Goal: Task Accomplishment & Management: Complete application form

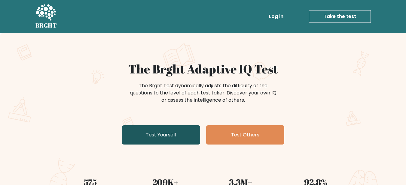
click at [182, 134] on link "Test Yourself" at bounding box center [161, 135] width 78 height 19
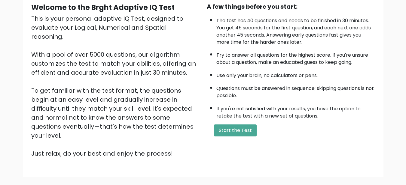
scroll to position [60, 0]
click at [231, 139] on div "A few things before you start: The test has 40 questions and needs to be finish…" at bounding box center [291, 80] width 176 height 156
click at [234, 131] on button "Start the Test" at bounding box center [235, 130] width 43 height 12
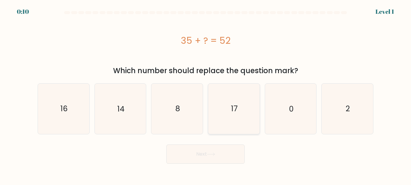
click at [248, 113] on icon "17" at bounding box center [234, 109] width 50 height 50
click at [206, 94] on input "d. 17" at bounding box center [205, 94] width 0 height 2
radio input "true"
click at [219, 154] on button "Next" at bounding box center [205, 154] width 78 height 19
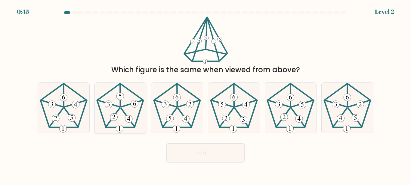
click at [133, 115] on icon at bounding box center [120, 108] width 50 height 50
click at [205, 94] on input "b." at bounding box center [205, 94] width 0 height 2
radio input "true"
click at [182, 145] on button "Next" at bounding box center [205, 153] width 78 height 19
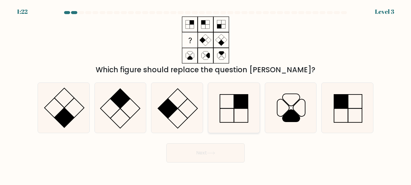
click at [233, 117] on icon at bounding box center [234, 108] width 50 height 50
click at [206, 94] on input "d." at bounding box center [205, 94] width 0 height 2
radio input "true"
click at [162, 110] on rect at bounding box center [168, 109] width 20 height 20
click at [205, 94] on input "c." at bounding box center [205, 94] width 0 height 2
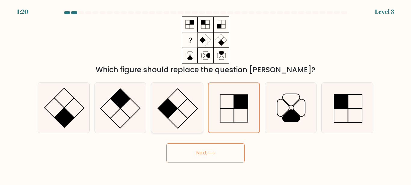
radio input "true"
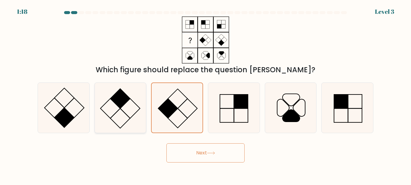
click at [125, 117] on icon at bounding box center [120, 108] width 50 height 50
click at [205, 94] on input "b." at bounding box center [205, 94] width 0 height 2
radio input "true"
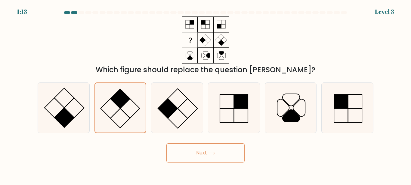
click at [206, 148] on button "Next" at bounding box center [205, 153] width 78 height 19
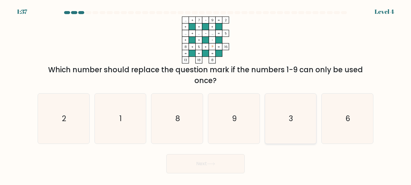
click at [299, 105] on icon "3" at bounding box center [290, 119] width 50 height 50
click at [206, 94] on input "e. 3" at bounding box center [205, 94] width 0 height 2
radio input "true"
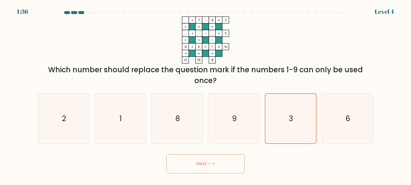
click at [234, 170] on button "Next" at bounding box center [205, 164] width 78 height 19
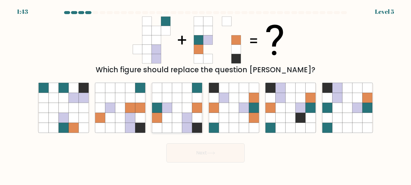
click at [188, 123] on icon at bounding box center [187, 128] width 10 height 10
click at [205, 94] on input "c." at bounding box center [205, 94] width 0 height 2
radio input "true"
click at [233, 157] on button "Next" at bounding box center [205, 153] width 78 height 19
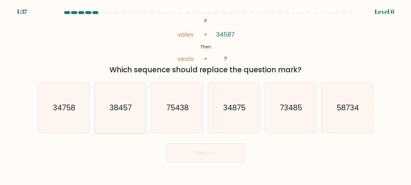
click at [123, 117] on icon "38457" at bounding box center [120, 108] width 50 height 50
click at [205, 94] on input "b. 38457" at bounding box center [205, 94] width 0 height 2
radio input "true"
click at [196, 144] on button "Next" at bounding box center [205, 153] width 78 height 19
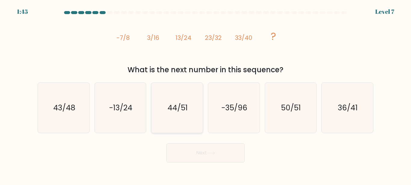
click at [182, 120] on icon "44/51" at bounding box center [177, 108] width 50 height 50
click at [205, 94] on input "c. 44/51" at bounding box center [205, 94] width 0 height 2
radio input "true"
click at [211, 155] on icon at bounding box center [211, 153] width 8 height 3
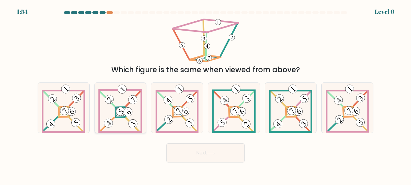
click at [125, 119] on icon at bounding box center [120, 108] width 44 height 50
click at [205, 94] on input "b." at bounding box center [205, 94] width 0 height 2
radio input "true"
click at [188, 119] on icon at bounding box center [176, 108] width 43 height 50
click at [205, 94] on input "c." at bounding box center [205, 94] width 0 height 2
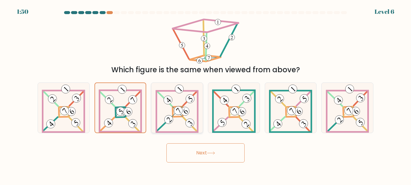
radio input "true"
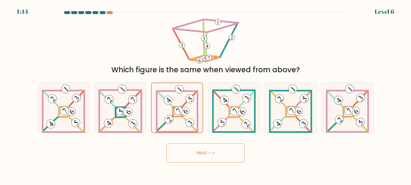
click at [200, 153] on button "Next" at bounding box center [205, 153] width 78 height 19
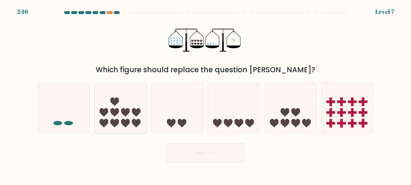
click at [107, 122] on icon at bounding box center [103, 123] width 9 height 9
click at [205, 94] on input "b." at bounding box center [205, 94] width 0 height 2
radio input "true"
click at [66, 123] on ellipse at bounding box center [68, 123] width 9 height 5
click at [205, 94] on input "a." at bounding box center [205, 94] width 0 height 2
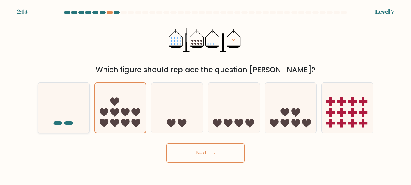
radio input "true"
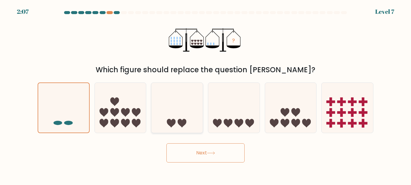
click at [175, 121] on icon at bounding box center [171, 123] width 9 height 9
click at [205, 94] on input "c." at bounding box center [205, 94] width 0 height 2
radio input "true"
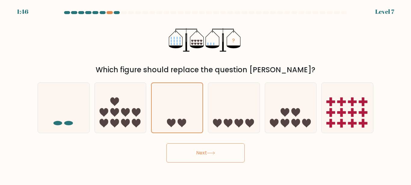
click at [217, 156] on button "Next" at bounding box center [205, 153] width 78 height 19
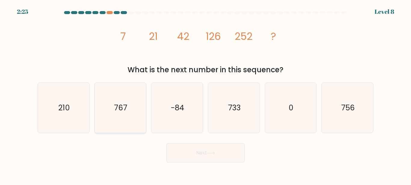
click at [118, 118] on icon "767" at bounding box center [120, 108] width 50 height 50
click at [205, 94] on input "b. 767" at bounding box center [205, 94] width 0 height 2
radio input "true"
click at [230, 109] on text "733" at bounding box center [234, 108] width 13 height 11
click at [206, 94] on input "d. 733" at bounding box center [205, 94] width 0 height 2
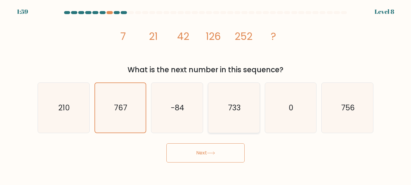
radio input "true"
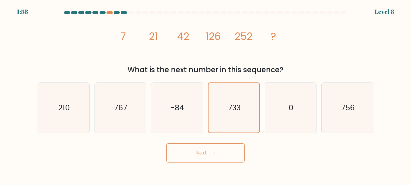
click at [213, 157] on button "Next" at bounding box center [205, 153] width 78 height 19
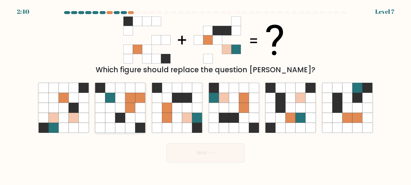
click at [108, 114] on icon at bounding box center [110, 118] width 10 height 10
click at [205, 94] on input "b." at bounding box center [205, 94] width 0 height 2
radio input "true"
click at [240, 120] on icon at bounding box center [244, 118] width 10 height 10
click at [206, 94] on input "d." at bounding box center [205, 94] width 0 height 2
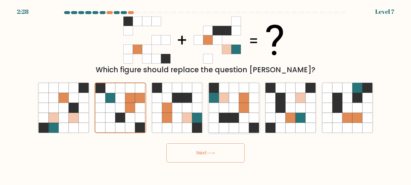
radio input "true"
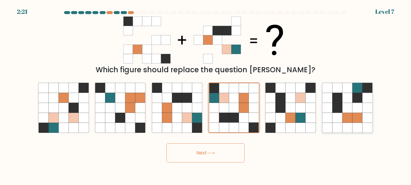
click at [352, 120] on icon at bounding box center [357, 118] width 10 height 10
click at [206, 94] on input "f." at bounding box center [205, 94] width 0 height 2
radio input "true"
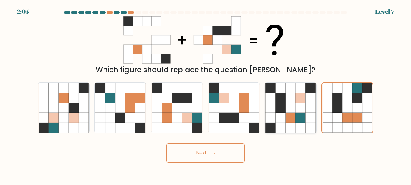
click at [267, 119] on icon at bounding box center [270, 118] width 10 height 10
click at [206, 94] on input "e." at bounding box center [205, 94] width 0 height 2
radio input "true"
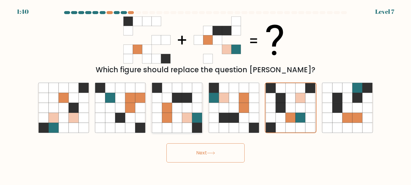
click at [174, 126] on icon at bounding box center [177, 128] width 10 height 10
click at [205, 94] on input "c." at bounding box center [205, 94] width 0 height 2
radio input "true"
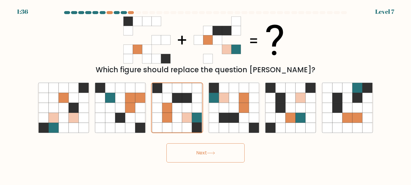
click at [210, 153] on icon at bounding box center [211, 153] width 8 height 3
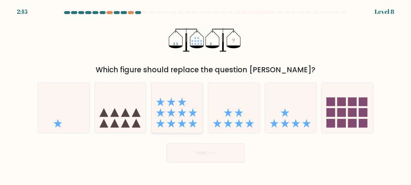
click at [185, 117] on icon at bounding box center [176, 108] width 51 height 42
click at [205, 94] on input "c." at bounding box center [205, 94] width 0 height 2
radio input "true"
click at [244, 120] on icon at bounding box center [233, 108] width 51 height 42
click at [206, 94] on input "d." at bounding box center [205, 94] width 0 height 2
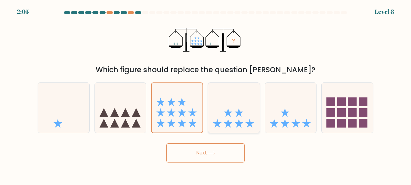
radio input "true"
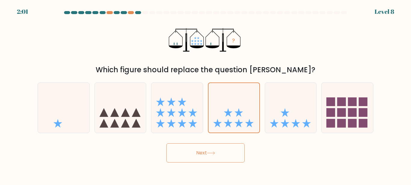
click at [92, 106] on div "b." at bounding box center [120, 108] width 57 height 51
click at [235, 158] on button "Next" at bounding box center [205, 153] width 78 height 19
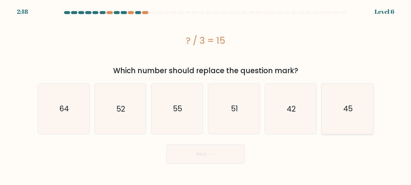
click at [341, 119] on icon "45" at bounding box center [347, 109] width 50 height 50
click at [206, 94] on input "f. 45" at bounding box center [205, 94] width 0 height 2
radio input "true"
click at [225, 152] on button "Next" at bounding box center [205, 154] width 78 height 19
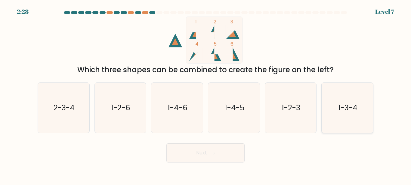
click at [341, 109] on text "1-3-4" at bounding box center [347, 108] width 19 height 11
click at [206, 94] on input "f. 1-3-4" at bounding box center [205, 94] width 0 height 2
radio input "true"
click at [211, 149] on button "Next" at bounding box center [205, 153] width 78 height 19
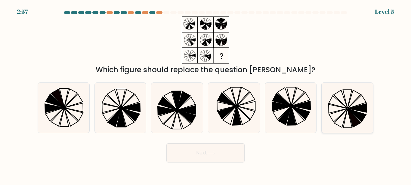
click at [346, 116] on icon at bounding box center [347, 118] width 9 height 19
click at [206, 94] on input "f." at bounding box center [205, 94] width 0 height 2
radio input "true"
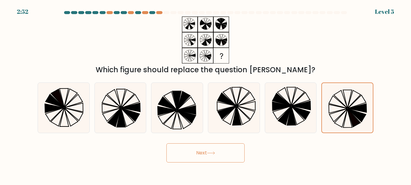
click at [218, 157] on button "Next" at bounding box center [205, 153] width 78 height 19
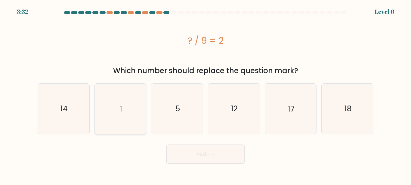
click at [134, 121] on icon "1" at bounding box center [120, 109] width 50 height 50
click at [205, 94] on input "b. 1" at bounding box center [205, 94] width 0 height 2
radio input "true"
click at [197, 161] on button "Next" at bounding box center [205, 154] width 78 height 19
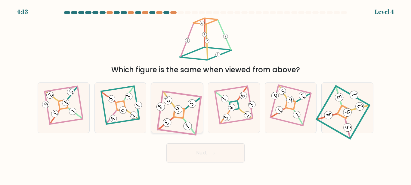
click at [179, 122] on icon at bounding box center [176, 108] width 45 height 40
click at [205, 94] on input "c." at bounding box center [205, 94] width 0 height 2
radio input "true"
click at [241, 116] on icon at bounding box center [233, 108] width 34 height 40
click at [206, 94] on input "d." at bounding box center [205, 94] width 0 height 2
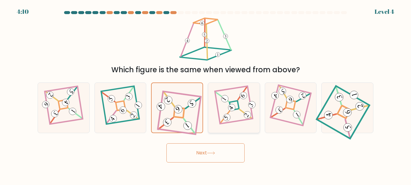
radio input "true"
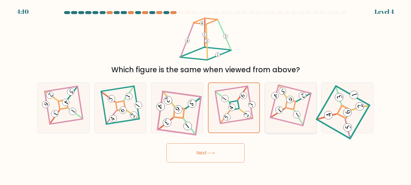
click at [296, 115] on 862 at bounding box center [297, 115] width 10 height 10
click at [206, 94] on input "e." at bounding box center [205, 94] width 0 height 2
radio input "true"
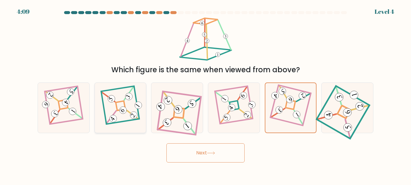
click at [115, 114] on icon at bounding box center [120, 108] width 35 height 40
click at [205, 94] on input "b." at bounding box center [205, 94] width 0 height 2
radio input "true"
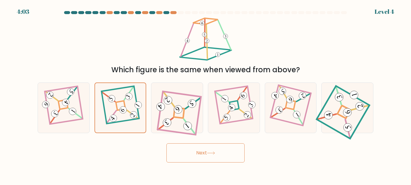
click at [198, 159] on button "Next" at bounding box center [205, 153] width 78 height 19
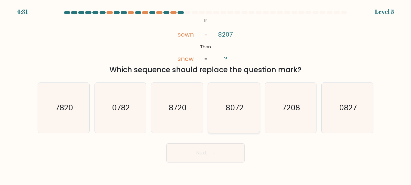
click at [237, 116] on icon "8072" at bounding box center [234, 108] width 50 height 50
click at [206, 94] on input "d. 8072" at bounding box center [205, 94] width 0 height 2
radio input "true"
click at [228, 152] on button "Next" at bounding box center [205, 153] width 78 height 19
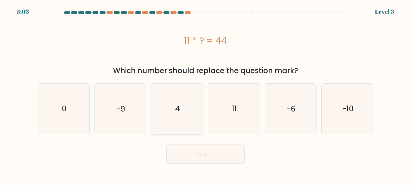
click at [179, 116] on icon "4" at bounding box center [177, 109] width 50 height 50
click at [205, 94] on input "c. 4" at bounding box center [205, 94] width 0 height 2
radio input "true"
click at [211, 150] on button "Next" at bounding box center [205, 154] width 78 height 19
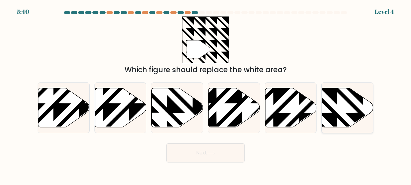
click at [334, 105] on icon at bounding box center [347, 107] width 51 height 39
click at [206, 94] on input "f." at bounding box center [205, 94] width 0 height 2
radio input "true"
click at [221, 153] on button "Next" at bounding box center [205, 153] width 78 height 19
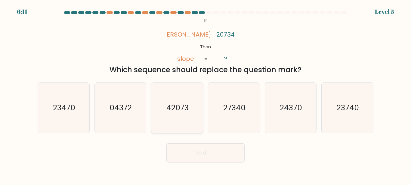
click at [185, 111] on text "42073" at bounding box center [177, 108] width 22 height 11
click at [205, 94] on input "c. 42073" at bounding box center [205, 94] width 0 height 2
radio input "true"
click at [230, 151] on button "Next" at bounding box center [205, 153] width 78 height 19
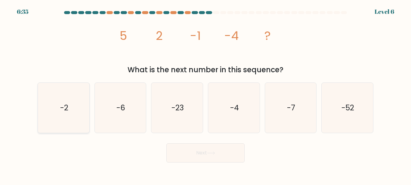
click at [73, 117] on icon "-2" at bounding box center [63, 108] width 50 height 50
click at [205, 94] on input "a. -2" at bounding box center [205, 94] width 0 height 2
radio input "true"
click at [117, 116] on icon "-6" at bounding box center [120, 108] width 50 height 50
click at [205, 94] on input "b. -6" at bounding box center [205, 94] width 0 height 2
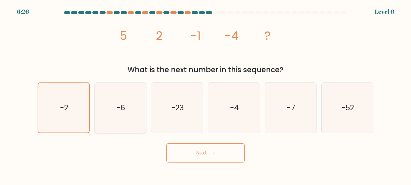
radio input "true"
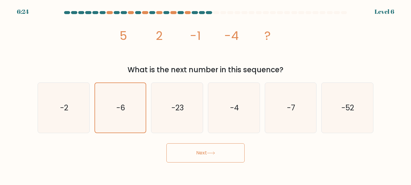
click at [199, 154] on button "Next" at bounding box center [205, 153] width 78 height 19
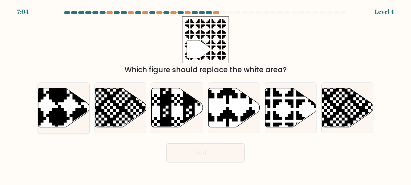
click at [62, 116] on icon at bounding box center [46, 128] width 93 height 93
click at [205, 94] on input "a." at bounding box center [205, 94] width 0 height 2
radio input "true"
click at [285, 116] on icon at bounding box center [290, 107] width 51 height 39
click at [206, 94] on input "e." at bounding box center [205, 94] width 0 height 2
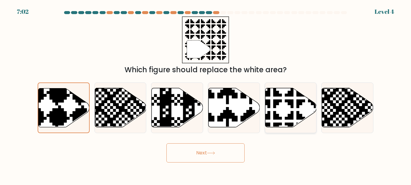
radio input "true"
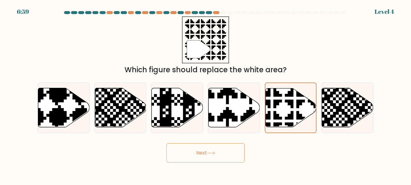
click at [210, 154] on icon at bounding box center [211, 153] width 8 height 3
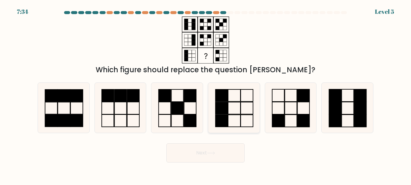
click at [233, 118] on icon at bounding box center [234, 108] width 50 height 50
click at [206, 94] on input "d." at bounding box center [205, 94] width 0 height 2
radio input "true"
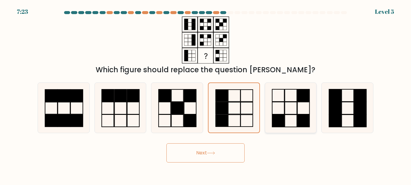
click at [285, 120] on rect at bounding box center [291, 121] width 12 height 12
click at [206, 94] on input "e." at bounding box center [205, 94] width 0 height 2
radio input "true"
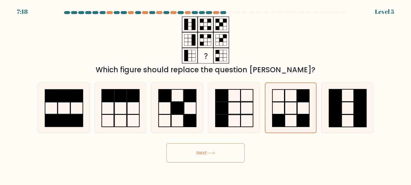
click at [217, 150] on button "Next" at bounding box center [205, 153] width 78 height 19
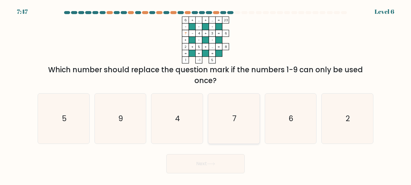
click at [217, 118] on icon "7" at bounding box center [234, 119] width 50 height 50
click at [206, 94] on input "d. 7" at bounding box center [205, 94] width 0 height 2
radio input "true"
click at [222, 158] on button "Next" at bounding box center [205, 164] width 78 height 19
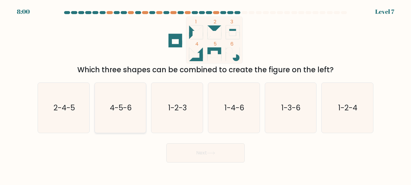
click at [116, 117] on icon "4-5-6" at bounding box center [120, 108] width 50 height 50
click at [205, 94] on input "b. 4-5-6" at bounding box center [205, 94] width 0 height 2
radio input "true"
click at [206, 114] on div "d. 1-4-6" at bounding box center [233, 108] width 57 height 51
click at [195, 118] on icon "1-2-3" at bounding box center [177, 108] width 50 height 50
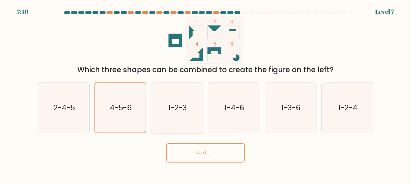
click at [205, 94] on input "c. 1-2-3" at bounding box center [205, 94] width 0 height 2
radio input "true"
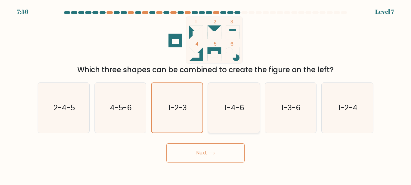
click at [239, 109] on text "1-4-6" at bounding box center [234, 108] width 20 height 11
click at [206, 94] on input "d. 1-4-6" at bounding box center [205, 94] width 0 height 2
radio input "true"
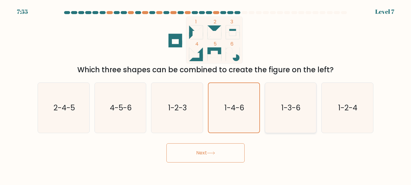
click at [270, 98] on icon "1-3-6" at bounding box center [290, 108] width 50 height 50
click at [206, 94] on input "e. 1-3-6" at bounding box center [205, 94] width 0 height 2
radio input "true"
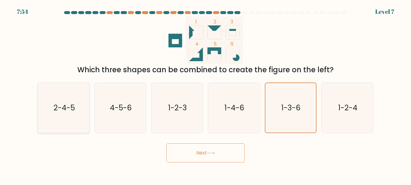
click at [72, 112] on text "2-4-5" at bounding box center [63, 108] width 21 height 11
click at [205, 94] on input "a. 2-4-5" at bounding box center [205, 94] width 0 height 2
radio input "true"
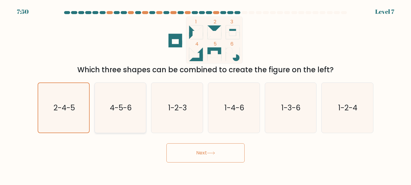
click at [116, 123] on icon "4-5-6" at bounding box center [120, 108] width 50 height 50
click at [205, 94] on input "b. 4-5-6" at bounding box center [205, 94] width 0 height 2
radio input "true"
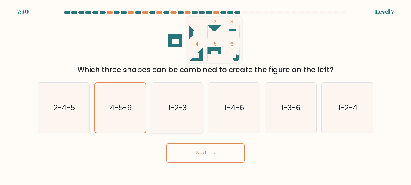
click at [192, 109] on icon "1-2-3" at bounding box center [177, 108] width 50 height 50
click at [205, 94] on input "c. 1-2-3" at bounding box center [205, 94] width 0 height 2
radio input "true"
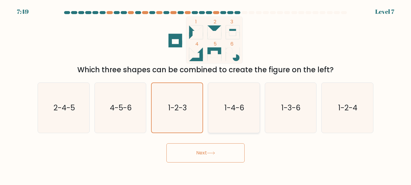
click at [241, 107] on text "1-4-6" at bounding box center [234, 108] width 20 height 11
click at [206, 94] on input "d. 1-4-6" at bounding box center [205, 94] width 0 height 2
radio input "true"
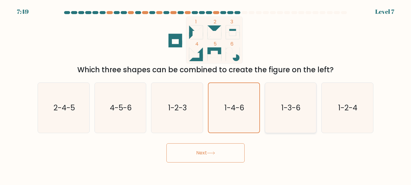
click at [270, 108] on icon "1-3-6" at bounding box center [290, 108] width 50 height 50
click at [206, 94] on input "e. 1-3-6" at bounding box center [205, 94] width 0 height 2
radio input "true"
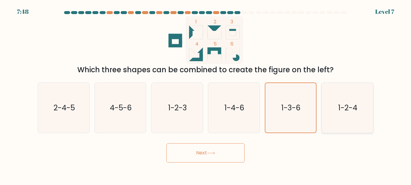
click at [335, 84] on icon "1-2-4" at bounding box center [347, 108] width 50 height 50
click at [206, 93] on input "f. 1-2-4" at bounding box center [205, 94] width 0 height 2
radio input "true"
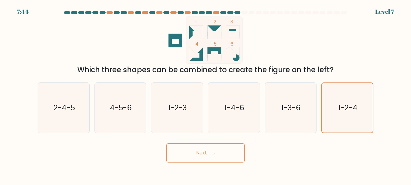
click at [94, 120] on div "b. 4-5-6" at bounding box center [120, 108] width 57 height 51
click at [82, 119] on icon "2-4-5" at bounding box center [63, 108] width 50 height 50
click at [205, 94] on input "a. 2-4-5" at bounding box center [205, 94] width 0 height 2
radio input "true"
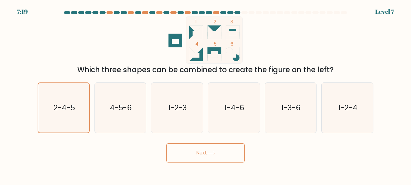
drag, startPoint x: 203, startPoint y: 154, endPoint x: 258, endPoint y: 141, distance: 55.9
click at [258, 141] on div "Next" at bounding box center [205, 152] width 343 height 22
click at [193, 149] on button "Next" at bounding box center [205, 153] width 78 height 19
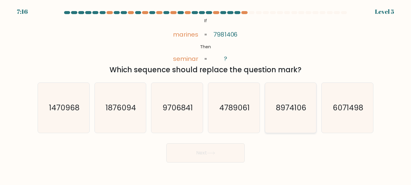
click at [285, 110] on text "8974106" at bounding box center [291, 108] width 30 height 11
click at [206, 94] on input "e. 8974106" at bounding box center [205, 94] width 0 height 2
radio input "true"
click at [349, 115] on icon "6071498" at bounding box center [347, 108] width 50 height 50
click at [206, 94] on input "f. 6071498" at bounding box center [205, 94] width 0 height 2
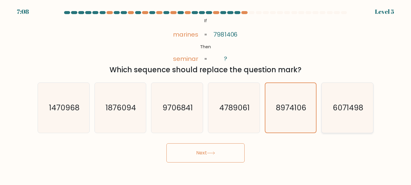
radio input "true"
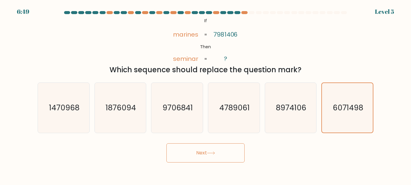
click at [227, 150] on button "Next" at bounding box center [205, 153] width 78 height 19
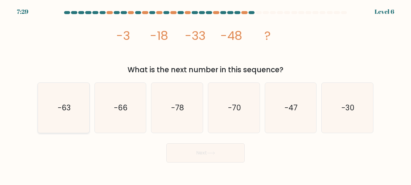
click at [74, 110] on icon "-63" at bounding box center [63, 108] width 50 height 50
click at [205, 94] on input "a. -63" at bounding box center [205, 94] width 0 height 2
radio input "true"
click at [193, 155] on button "Next" at bounding box center [205, 153] width 78 height 19
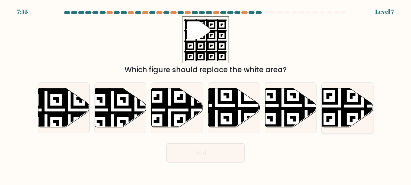
click at [335, 120] on icon at bounding box center [347, 107] width 51 height 39
click at [206, 94] on input "f." at bounding box center [205, 94] width 0 height 2
radio input "true"
click at [208, 156] on button "Next" at bounding box center [205, 153] width 78 height 19
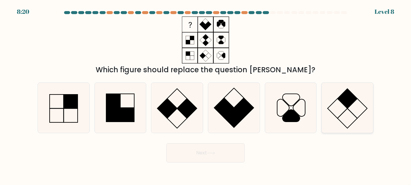
click at [345, 108] on icon at bounding box center [347, 108] width 50 height 50
click at [206, 94] on input "f." at bounding box center [205, 94] width 0 height 2
radio input "true"
click at [297, 120] on icon at bounding box center [290, 116] width 17 height 12
click at [206, 94] on input "e." at bounding box center [205, 94] width 0 height 2
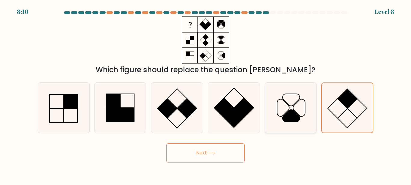
radio input "true"
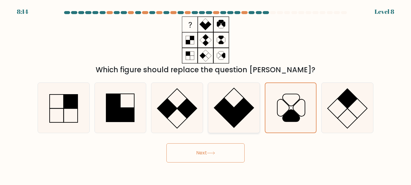
click at [231, 111] on rect at bounding box center [224, 108] width 20 height 20
click at [206, 94] on input "d." at bounding box center [205, 94] width 0 height 2
radio input "true"
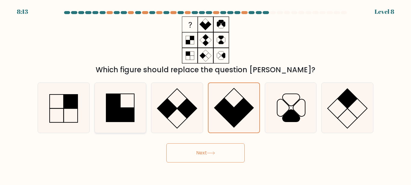
click at [131, 113] on rect at bounding box center [127, 115] width 14 height 14
click at [205, 94] on input "b." at bounding box center [205, 94] width 0 height 2
radio input "true"
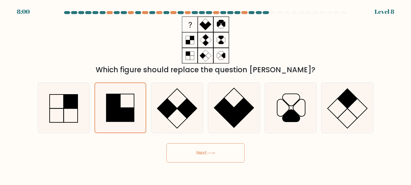
click at [212, 154] on icon at bounding box center [211, 153] width 8 height 3
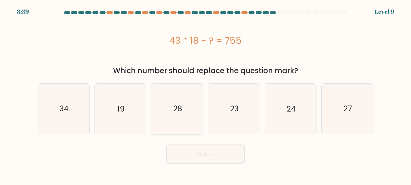
click at [172, 113] on icon "28" at bounding box center [177, 109] width 50 height 50
click at [205, 94] on input "c. 28" at bounding box center [205, 94] width 0 height 2
radio input "true"
click at [200, 151] on button "Next" at bounding box center [205, 154] width 78 height 19
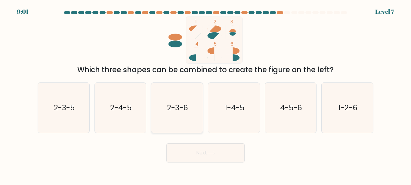
click at [180, 118] on icon "2-3-6" at bounding box center [177, 108] width 50 height 50
click at [205, 94] on input "c. 2-3-6" at bounding box center [205, 94] width 0 height 2
radio input "true"
click at [118, 118] on icon "2-4-5" at bounding box center [120, 108] width 50 height 50
click at [205, 94] on input "b. 2-4-5" at bounding box center [205, 94] width 0 height 2
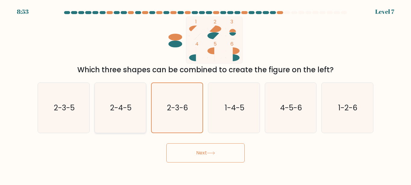
radio input "true"
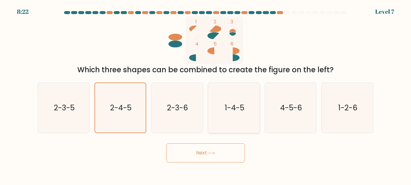
click at [226, 112] on text "1-4-5" at bounding box center [234, 108] width 20 height 11
click at [206, 94] on input "d. 1-4-5" at bounding box center [205, 94] width 0 height 2
radio input "true"
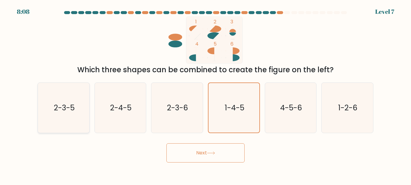
click at [77, 106] on icon "2-3-5" at bounding box center [63, 108] width 50 height 50
click at [205, 94] on input "a. 2-3-5" at bounding box center [205, 94] width 0 height 2
radio input "true"
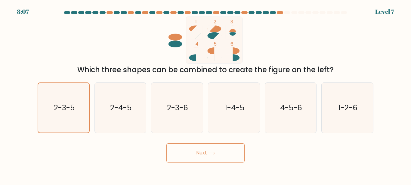
click at [203, 120] on div "c. 2-3-6" at bounding box center [177, 108] width 57 height 51
click at [178, 111] on text "2-3-6" at bounding box center [177, 108] width 21 height 11
click at [205, 94] on input "c. 2-3-6" at bounding box center [205, 94] width 0 height 2
radio input "true"
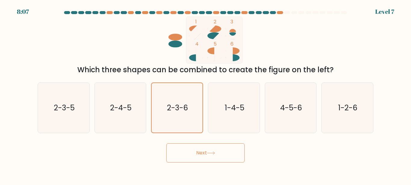
click at [196, 154] on button "Next" at bounding box center [205, 153] width 78 height 19
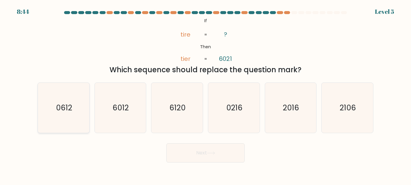
click at [79, 111] on icon "0612" at bounding box center [63, 108] width 50 height 50
click at [205, 94] on input "a. 0612" at bounding box center [205, 94] width 0 height 2
radio input "true"
click at [118, 118] on icon "6012" at bounding box center [120, 108] width 50 height 50
click at [205, 94] on input "b. 6012" at bounding box center [205, 94] width 0 height 2
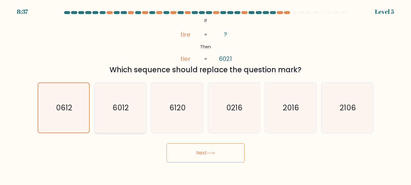
radio input "true"
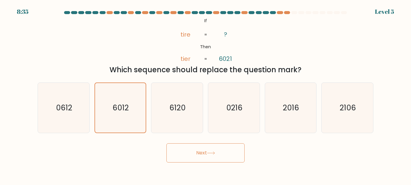
click at [207, 149] on button "Next" at bounding box center [205, 153] width 78 height 19
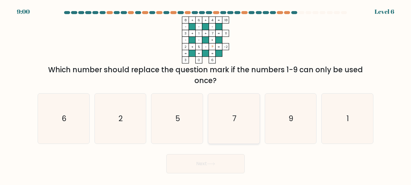
click at [235, 123] on text "7" at bounding box center [234, 119] width 4 height 11
click at [206, 94] on input "d. 7" at bounding box center [205, 94] width 0 height 2
radio input "true"
click at [285, 132] on icon "9" at bounding box center [290, 119] width 50 height 50
click at [206, 94] on input "e. 9" at bounding box center [205, 94] width 0 height 2
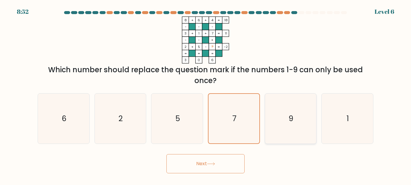
radio input "true"
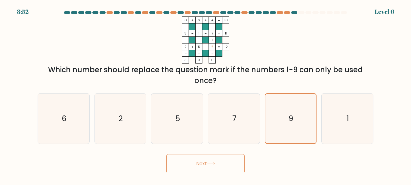
click at [227, 164] on button "Next" at bounding box center [205, 164] width 78 height 19
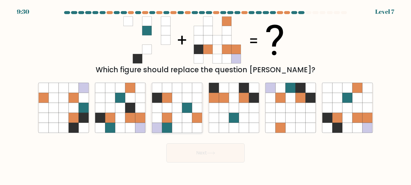
click at [171, 98] on icon at bounding box center [167, 98] width 10 height 10
click at [205, 94] on input "c." at bounding box center [205, 94] width 0 height 2
radio input "true"
click at [127, 106] on icon at bounding box center [130, 108] width 10 height 10
click at [205, 94] on input "b." at bounding box center [205, 94] width 0 height 2
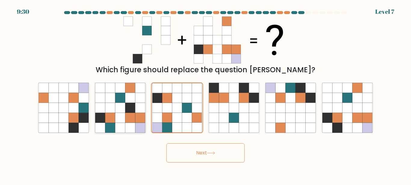
radio input "true"
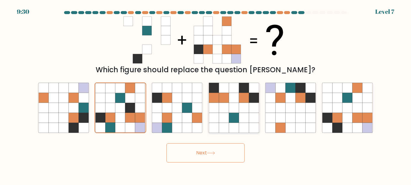
click at [240, 114] on icon at bounding box center [244, 118] width 10 height 10
click at [206, 94] on input "d." at bounding box center [205, 94] width 0 height 2
radio input "true"
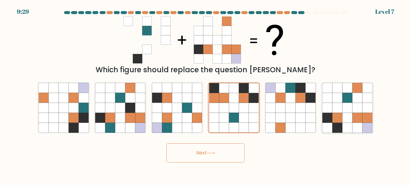
click at [342, 116] on icon at bounding box center [347, 118] width 10 height 10
click at [206, 94] on input "f." at bounding box center [205, 94] width 0 height 2
radio input "true"
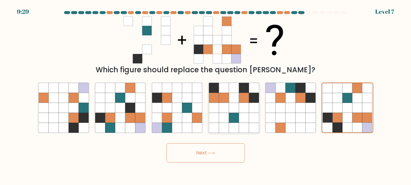
click at [255, 115] on icon at bounding box center [254, 118] width 10 height 10
click at [206, 94] on input "d." at bounding box center [205, 94] width 0 height 2
radio input "true"
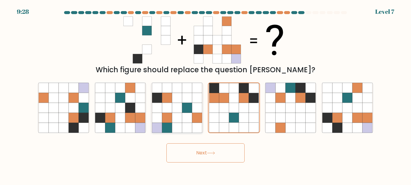
click at [191, 118] on icon at bounding box center [187, 118] width 10 height 10
click at [205, 94] on input "c." at bounding box center [205, 94] width 0 height 2
radio input "true"
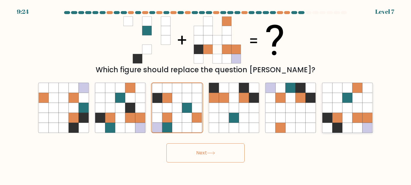
click at [356, 124] on icon at bounding box center [357, 128] width 10 height 10
click at [206, 94] on input "f." at bounding box center [205, 94] width 0 height 2
radio input "true"
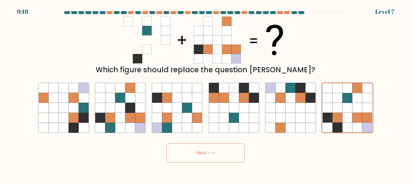
click at [222, 159] on button "Next" at bounding box center [205, 153] width 78 height 19
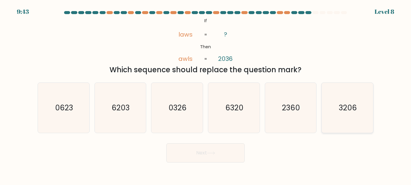
click at [341, 112] on text "3206" at bounding box center [347, 108] width 18 height 11
click at [206, 94] on input "f. 3206" at bounding box center [205, 94] width 0 height 2
radio input "true"
click at [221, 155] on button "Next" at bounding box center [205, 153] width 78 height 19
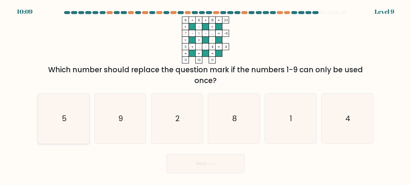
click at [70, 129] on icon "5" at bounding box center [63, 119] width 50 height 50
click at [205, 94] on input "a. 5" at bounding box center [205, 94] width 0 height 2
radio input "true"
click at [204, 169] on button "Next" at bounding box center [205, 164] width 78 height 19
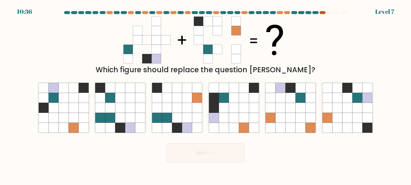
click at [324, 12] on div at bounding box center [322, 12] width 6 height 3
click at [314, 13] on div at bounding box center [315, 12] width 6 height 3
click at [314, 12] on div at bounding box center [315, 12] width 6 height 3
click at [317, 13] on div at bounding box center [315, 12] width 6 height 3
click at [183, 97] on icon at bounding box center [187, 98] width 10 height 10
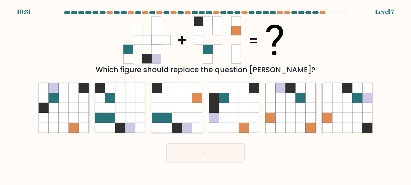
click at [205, 94] on input "c." at bounding box center [205, 94] width 0 height 2
radio input "true"
click at [223, 109] on icon at bounding box center [224, 108] width 10 height 10
click at [206, 94] on input "d." at bounding box center [205, 94] width 0 height 2
radio input "true"
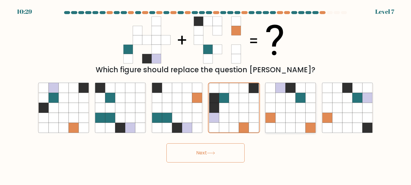
click at [304, 100] on icon at bounding box center [301, 98] width 10 height 10
click at [206, 94] on input "e." at bounding box center [205, 94] width 0 height 2
radio input "true"
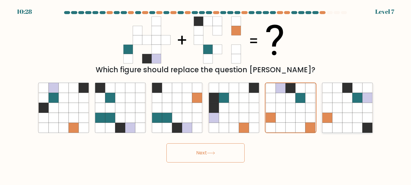
click at [336, 102] on icon at bounding box center [337, 98] width 10 height 10
click at [206, 94] on input "f." at bounding box center [205, 94] width 0 height 2
radio input "true"
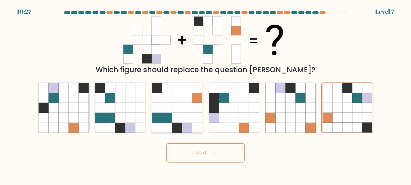
click at [162, 111] on icon at bounding box center [167, 108] width 10 height 10
click at [205, 94] on input "c." at bounding box center [205, 94] width 0 height 2
radio input "true"
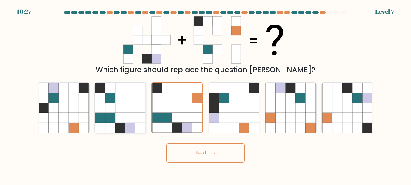
click at [95, 121] on icon at bounding box center [100, 118] width 10 height 10
click at [205, 94] on input "b." at bounding box center [205, 94] width 0 height 2
radio input "true"
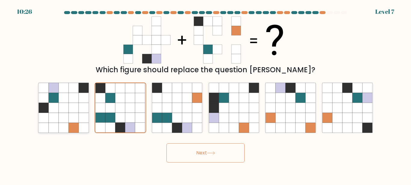
click at [66, 119] on icon at bounding box center [64, 118] width 10 height 10
click at [205, 94] on input "a." at bounding box center [205, 94] width 0 height 2
radio input "true"
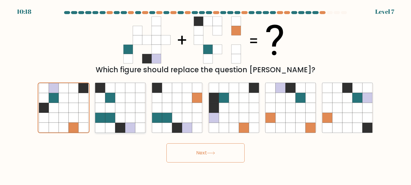
click at [126, 111] on icon at bounding box center [130, 108] width 10 height 10
click at [205, 94] on input "b." at bounding box center [205, 94] width 0 height 2
radio input "true"
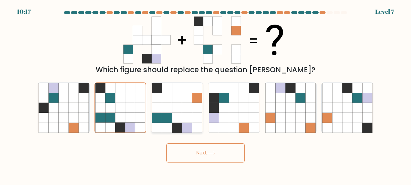
click at [190, 110] on icon at bounding box center [187, 108] width 10 height 10
click at [205, 94] on input "c." at bounding box center [205, 94] width 0 height 2
radio input "true"
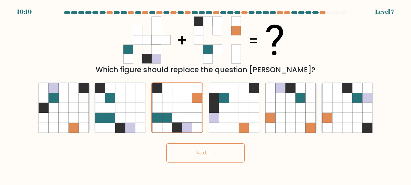
click at [231, 157] on button "Next" at bounding box center [205, 153] width 78 height 19
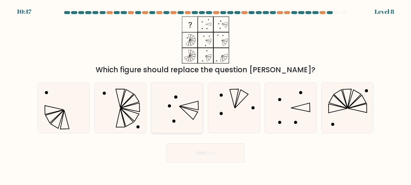
click at [174, 103] on icon at bounding box center [177, 108] width 50 height 50
click at [205, 94] on input "c." at bounding box center [205, 94] width 0 height 2
radio input "true"
click at [59, 101] on icon at bounding box center [63, 108] width 50 height 50
click at [205, 94] on input "a." at bounding box center [205, 94] width 0 height 2
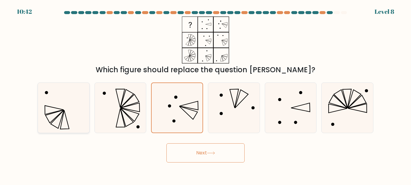
radio input "true"
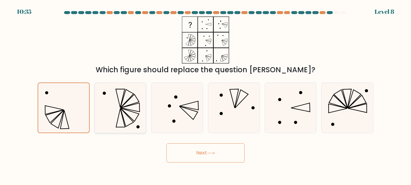
click at [120, 116] on icon at bounding box center [120, 108] width 50 height 50
click at [205, 94] on input "b." at bounding box center [205, 94] width 0 height 2
radio input "true"
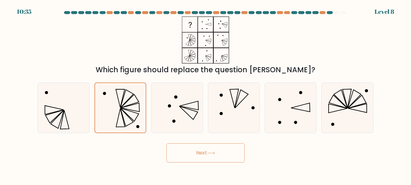
click at [198, 155] on button "Next" at bounding box center [205, 153] width 78 height 19
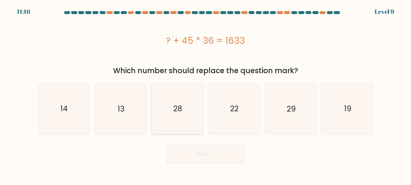
click at [191, 110] on icon "28" at bounding box center [177, 109] width 50 height 50
click at [205, 94] on input "c. 28" at bounding box center [205, 94] width 0 height 2
radio input "true"
click at [214, 159] on button "Next" at bounding box center [205, 154] width 78 height 19
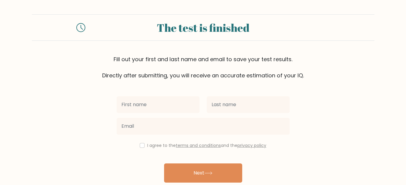
scroll to position [26, 0]
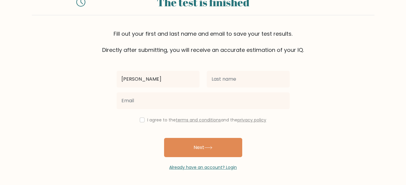
type input "[PERSON_NAME]"
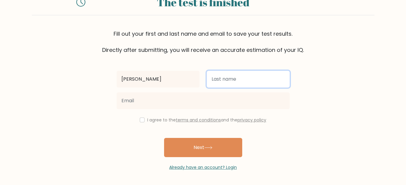
click at [219, 78] on input "text" at bounding box center [248, 79] width 83 height 17
type input "Saban"
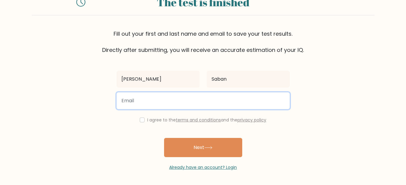
click at [169, 104] on input "email" at bounding box center [203, 101] width 173 height 17
type input "[EMAIL_ADDRESS][DOMAIN_NAME]"
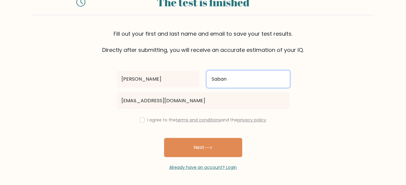
click at [234, 83] on input "Saban" at bounding box center [248, 79] width 83 height 17
drag, startPoint x: 237, startPoint y: 77, endPoint x: 202, endPoint y: 83, distance: 35.6
click at [202, 83] on div "[PERSON_NAME][GEOGRAPHIC_DATA]" at bounding box center [203, 80] width 180 height 22
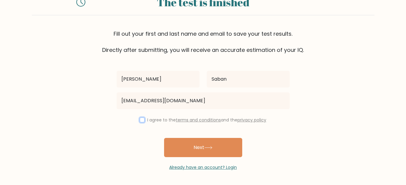
click at [143, 120] on input "checkbox" at bounding box center [142, 120] width 5 height 5
checkbox input "true"
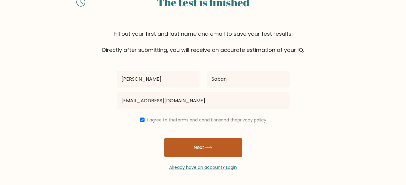
click at [199, 143] on button "Next" at bounding box center [203, 147] width 78 height 19
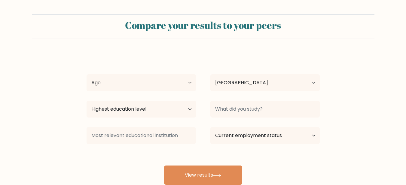
select select "PH"
click at [290, 82] on select "Country Afghanistan Albania Algeria American Samoa Andorra Angola Anguilla Anta…" at bounding box center [264, 83] width 109 height 17
click at [146, 82] on select "Age Under 18 years old 18-24 years old 25-34 years old 35-44 years old 45-54 ye…" at bounding box center [141, 83] width 109 height 17
select select "18_24"
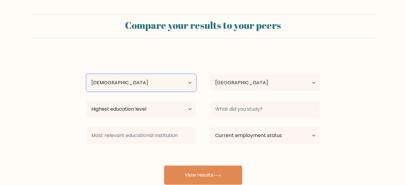
click at [87, 75] on select "Age Under 18 years old 18-24 years old 25-34 years old 35-44 years old 45-54 ye…" at bounding box center [141, 83] width 109 height 17
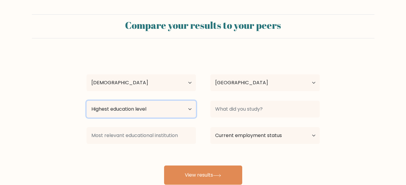
click at [160, 112] on select "Highest education level No schooling Primary Lower Secondary Upper Secondary Oc…" at bounding box center [141, 109] width 109 height 17
select select "bachelors_degree"
click at [87, 101] on select "Highest education level No schooling Primary Lower Secondary Upper Secondary Oc…" at bounding box center [141, 109] width 109 height 17
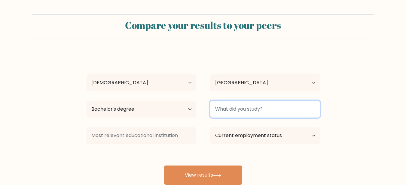
click at [246, 116] on input at bounding box center [264, 109] width 109 height 17
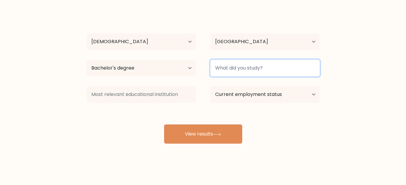
scroll to position [42, 0]
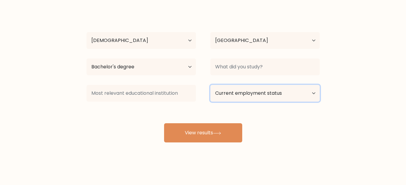
click at [256, 96] on select "Current employment status Employed Student Retired Other / prefer not to answer" at bounding box center [264, 93] width 109 height 17
select select "other"
click at [210, 85] on select "Current employment status Employed Student Retired Other / prefer not to answer" at bounding box center [264, 93] width 109 height 17
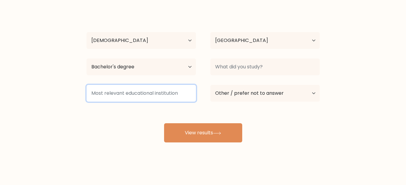
click at [176, 91] on input at bounding box center [141, 93] width 109 height 17
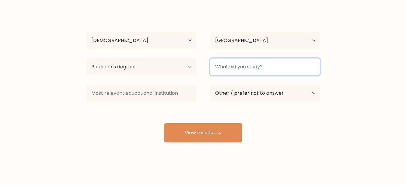
click at [244, 65] on input at bounding box center [264, 67] width 109 height 17
click at [259, 67] on input at bounding box center [264, 67] width 109 height 17
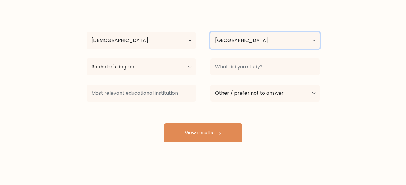
click at [271, 41] on select "Country Afghanistan Albania Algeria American Samoa Andorra Angola Anguilla Anta…" at bounding box center [264, 40] width 109 height 17
click at [360, 96] on form "Compare your results to your peers Saul Saban Age Under 18 years old 18-24 year…" at bounding box center [203, 57] width 406 height 171
click at [262, 40] on select "Country Afghanistan Albania Algeria American Samoa Andorra Angola Anguilla Anta…" at bounding box center [264, 40] width 109 height 17
select select "ES"
click at [210, 32] on select "Country Afghanistan Albania Algeria American Samoa Andorra Angola Anguilla Anta…" at bounding box center [264, 40] width 109 height 17
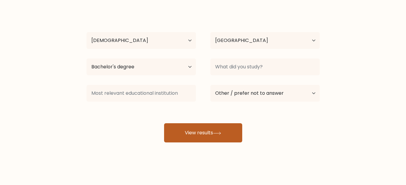
click at [227, 127] on button "View results" at bounding box center [203, 133] width 78 height 19
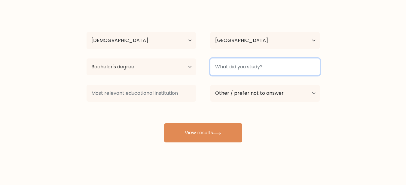
click at [250, 62] on input at bounding box center [264, 67] width 109 height 17
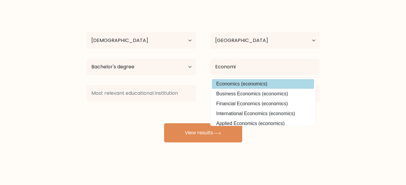
click at [257, 83] on option "Economics (economics)" at bounding box center [263, 84] width 102 height 10
type input "Economics"
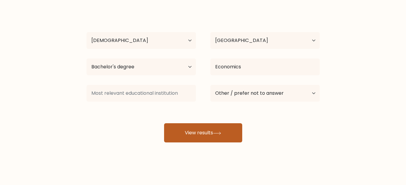
click at [214, 130] on button "View results" at bounding box center [203, 133] width 78 height 19
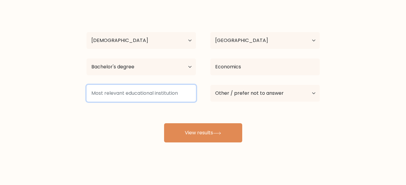
click at [167, 94] on input at bounding box center [141, 93] width 109 height 17
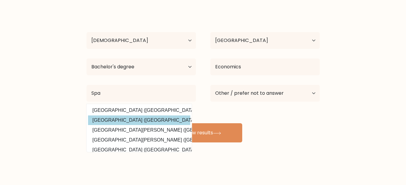
click at [161, 119] on option "IE University (Spain)" at bounding box center [139, 121] width 102 height 10
type input "IE University"
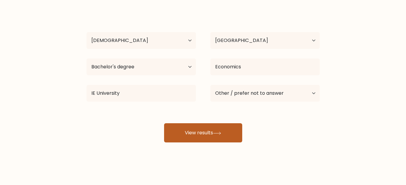
click at [190, 131] on button "View results" at bounding box center [203, 133] width 78 height 19
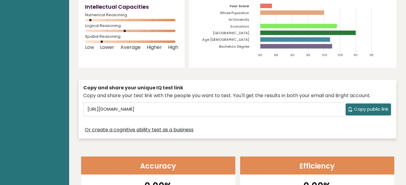
scroll to position [19, 0]
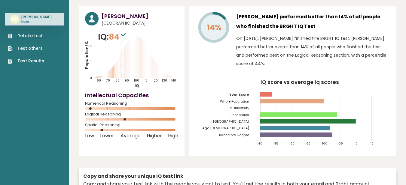
click at [126, 32] on sup at bounding box center [124, 34] width 8 height 8
click at [126, 35] on icon at bounding box center [123, 35] width 5 height 4
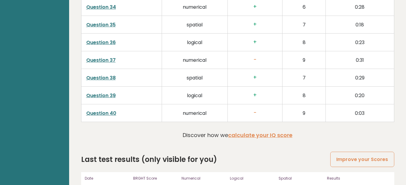
scroll to position [1582, 0]
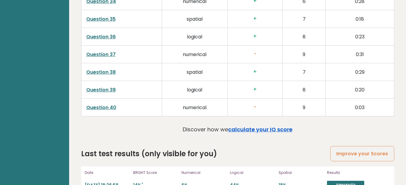
click at [254, 126] on link "calculate your IQ score" at bounding box center [260, 130] width 64 height 8
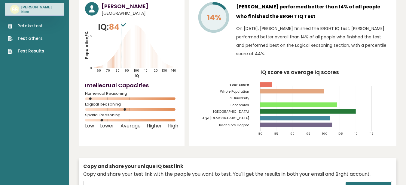
scroll to position [0, 0]
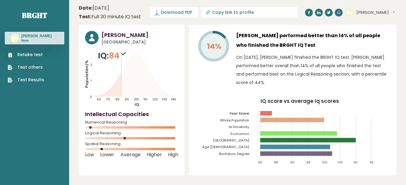
click at [123, 58] on span "84" at bounding box center [118, 55] width 19 height 11
click at [123, 55] on icon at bounding box center [123, 54] width 5 height 4
click at [124, 54] on icon at bounding box center [123, 54] width 5 height 4
click at [178, 13] on span "Download PDF" at bounding box center [176, 12] width 31 height 6
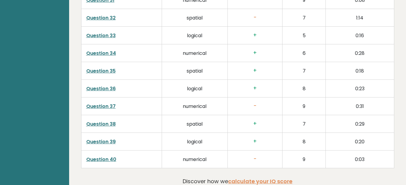
scroll to position [1582, 0]
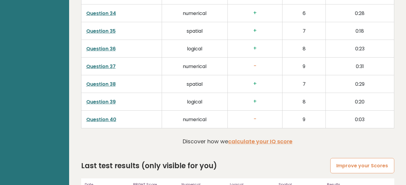
click at [354, 158] on link "Improve your Scores" at bounding box center [362, 165] width 64 height 15
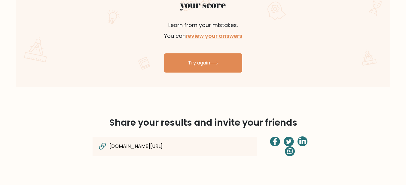
scroll to position [361, 0]
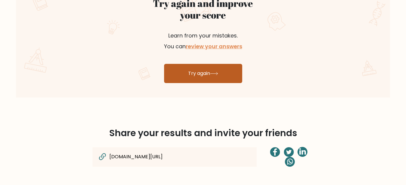
click at [235, 78] on link "Try again" at bounding box center [203, 73] width 78 height 19
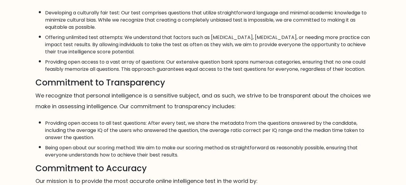
scroll to position [271, 0]
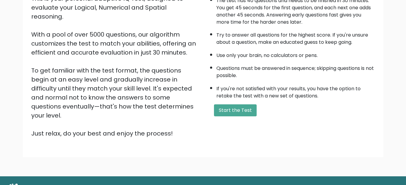
scroll to position [90, 0]
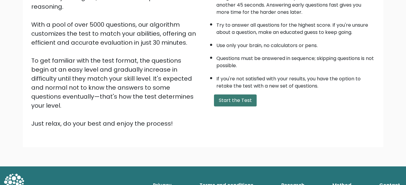
click at [248, 97] on button "Start the Test" at bounding box center [235, 101] width 43 height 12
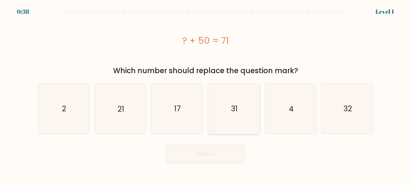
click at [248, 117] on icon "31" at bounding box center [234, 109] width 50 height 50
click at [206, 94] on input "d. 31" at bounding box center [205, 94] width 0 height 2
radio input "true"
click at [112, 111] on icon "21" at bounding box center [120, 109] width 50 height 50
click at [205, 94] on input "b. 21" at bounding box center [205, 94] width 0 height 2
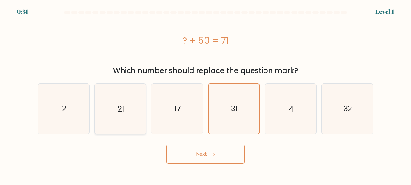
radio input "true"
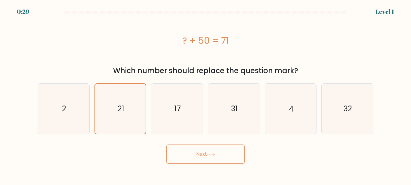
click at [207, 151] on button "Next" at bounding box center [205, 154] width 78 height 19
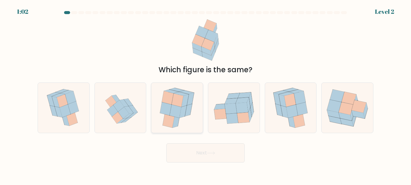
click at [184, 118] on icon at bounding box center [177, 108] width 42 height 50
click at [205, 94] on input "c." at bounding box center [205, 94] width 0 height 2
radio input "true"
click at [207, 154] on button "Next" at bounding box center [205, 153] width 78 height 19
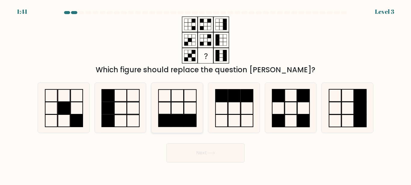
click at [156, 112] on icon at bounding box center [177, 108] width 50 height 50
click at [205, 94] on input "c." at bounding box center [205, 94] width 0 height 2
radio input "true"
click at [121, 110] on icon at bounding box center [120, 108] width 50 height 50
click at [205, 94] on input "b." at bounding box center [205, 94] width 0 height 2
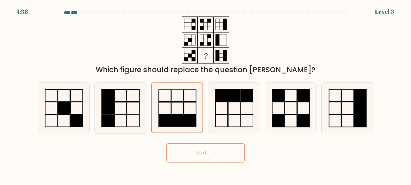
radio input "true"
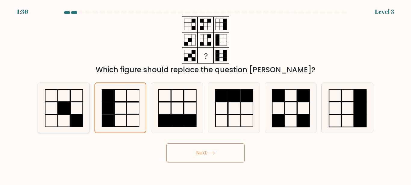
click at [63, 105] on rect at bounding box center [64, 108] width 12 height 12
click at [205, 94] on input "a." at bounding box center [205, 94] width 0 height 2
radio input "true"
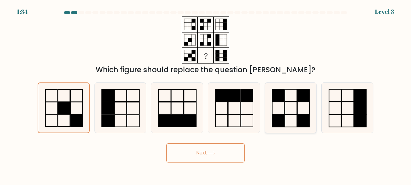
click at [291, 112] on icon at bounding box center [290, 108] width 50 height 50
click at [206, 94] on input "e." at bounding box center [205, 94] width 0 height 2
radio input "true"
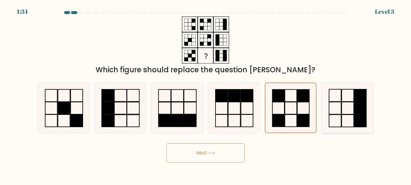
click at [336, 110] on icon at bounding box center [347, 108] width 50 height 50
click at [206, 94] on input "f." at bounding box center [205, 94] width 0 height 2
radio input "true"
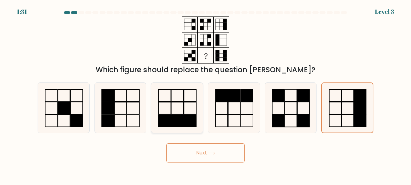
click at [170, 114] on icon at bounding box center [177, 108] width 50 height 50
click at [205, 94] on input "c." at bounding box center [205, 94] width 0 height 2
radio input "true"
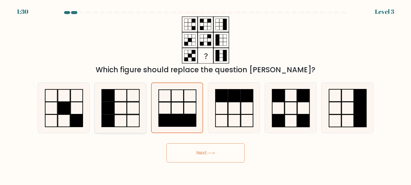
click at [117, 114] on icon at bounding box center [120, 108] width 50 height 50
click at [205, 94] on input "b." at bounding box center [205, 94] width 0 height 2
radio input "true"
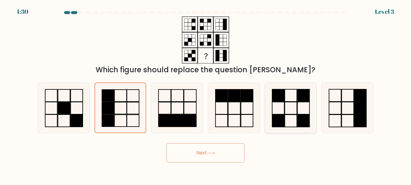
click at [297, 123] on rect at bounding box center [291, 121] width 12 height 12
click at [206, 94] on input "e." at bounding box center [205, 94] width 0 height 2
radio input "true"
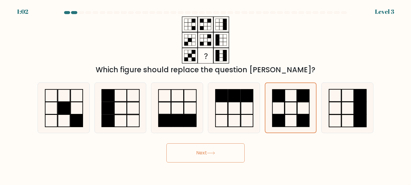
click at [205, 155] on button "Next" at bounding box center [205, 153] width 78 height 19
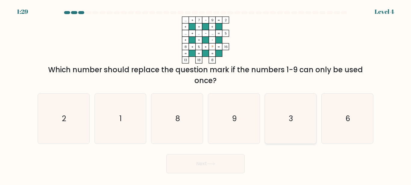
click at [307, 120] on icon "3" at bounding box center [290, 119] width 50 height 50
click at [206, 94] on input "e. 3" at bounding box center [205, 94] width 0 height 2
radio input "true"
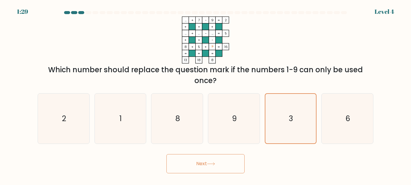
click at [218, 170] on button "Next" at bounding box center [205, 164] width 78 height 19
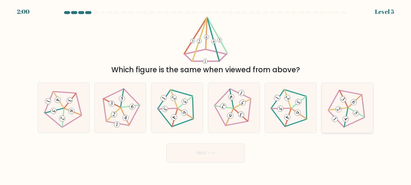
click at [346, 121] on 638 at bounding box center [345, 119] width 8 height 8
click at [206, 94] on input "f." at bounding box center [205, 94] width 0 height 2
radio input "true"
click at [232, 149] on button "Next" at bounding box center [205, 153] width 78 height 19
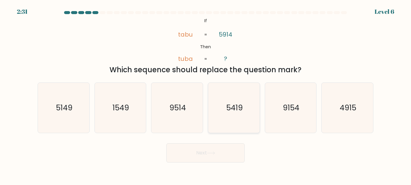
click at [221, 105] on icon "5419" at bounding box center [234, 108] width 50 height 50
click at [206, 94] on input "d. 5419" at bounding box center [205, 94] width 0 height 2
radio input "true"
click at [221, 155] on button "Next" at bounding box center [205, 153] width 78 height 19
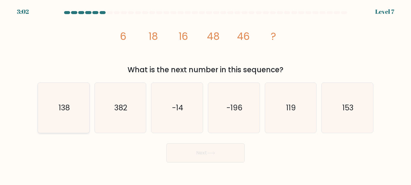
click at [68, 110] on text "138" at bounding box center [63, 108] width 11 height 11
click at [205, 94] on input "a. 138" at bounding box center [205, 94] width 0 height 2
radio input "true"
click at [216, 150] on button "Next" at bounding box center [205, 153] width 78 height 19
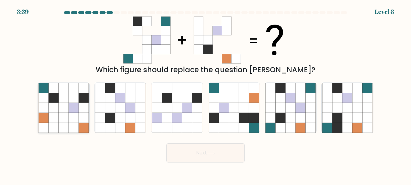
click at [75, 112] on icon at bounding box center [74, 108] width 10 height 10
click at [205, 94] on input "a." at bounding box center [205, 94] width 0 height 2
radio input "true"
click at [112, 112] on icon at bounding box center [110, 108] width 10 height 10
click at [205, 94] on input "b." at bounding box center [205, 94] width 0 height 2
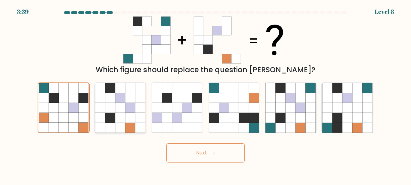
radio input "true"
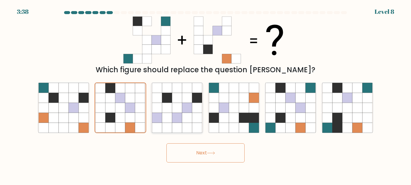
click at [175, 121] on icon at bounding box center [177, 118] width 10 height 10
click at [205, 94] on input "c." at bounding box center [205, 94] width 0 height 2
radio input "true"
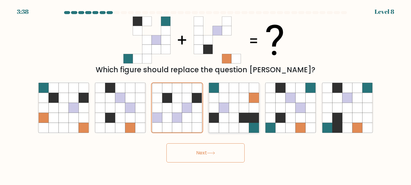
click at [232, 112] on icon at bounding box center [234, 108] width 10 height 10
click at [206, 94] on input "d." at bounding box center [205, 94] width 0 height 2
radio input "true"
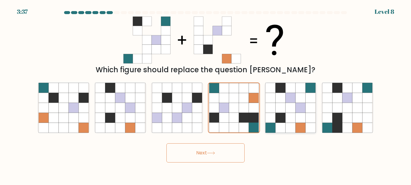
click at [288, 108] on icon at bounding box center [290, 108] width 10 height 10
click at [206, 94] on input "e." at bounding box center [205, 94] width 0 height 2
radio input "true"
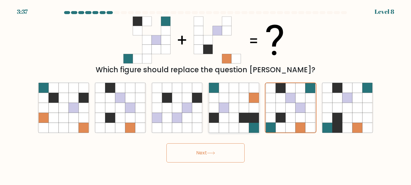
click at [247, 114] on icon at bounding box center [244, 118] width 10 height 10
click at [206, 94] on input "d." at bounding box center [205, 94] width 0 height 2
radio input "true"
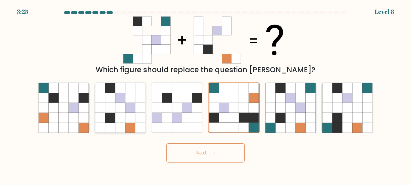
click at [137, 119] on icon at bounding box center [140, 118] width 10 height 10
click at [205, 94] on input "b." at bounding box center [205, 94] width 0 height 2
radio input "true"
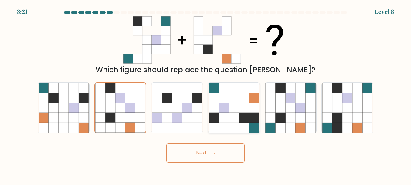
click at [248, 124] on icon at bounding box center [244, 128] width 10 height 10
click at [206, 94] on input "d." at bounding box center [205, 94] width 0 height 2
radio input "true"
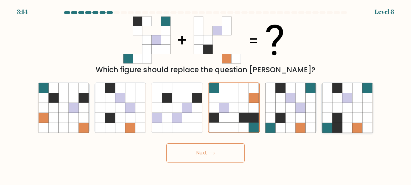
click at [366, 122] on icon at bounding box center [367, 118] width 10 height 10
click at [206, 94] on input "f." at bounding box center [205, 94] width 0 height 2
radio input "true"
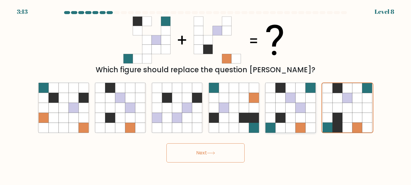
click at [289, 124] on icon at bounding box center [290, 128] width 10 height 10
click at [206, 94] on input "e." at bounding box center [205, 94] width 0 height 2
radio input "true"
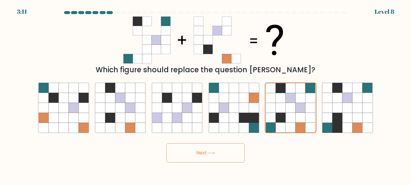
click at [230, 156] on button "Next" at bounding box center [205, 153] width 78 height 19
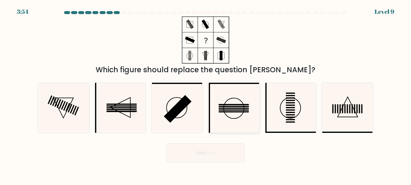
click at [230, 113] on icon at bounding box center [234, 108] width 50 height 50
click at [206, 94] on input "d." at bounding box center [205, 94] width 0 height 2
radio input "true"
click at [111, 115] on icon at bounding box center [120, 108] width 50 height 50
click at [205, 94] on input "b." at bounding box center [205, 94] width 0 height 2
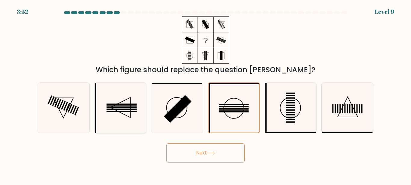
radio input "true"
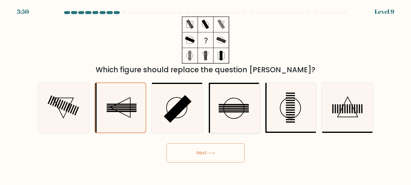
click at [243, 120] on icon at bounding box center [234, 108] width 50 height 50
click at [206, 94] on input "d." at bounding box center [205, 94] width 0 height 2
radio input "true"
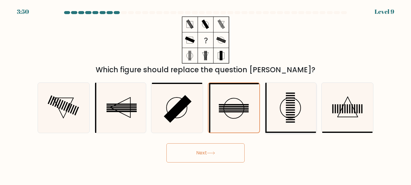
click at [294, 123] on icon at bounding box center [290, 108] width 50 height 50
click at [206, 94] on input "e." at bounding box center [205, 94] width 0 height 2
radio input "true"
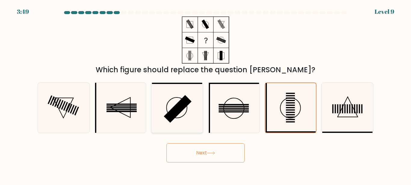
click at [188, 123] on icon at bounding box center [177, 108] width 50 height 50
click at [205, 94] on input "c." at bounding box center [205, 94] width 0 height 2
radio input "true"
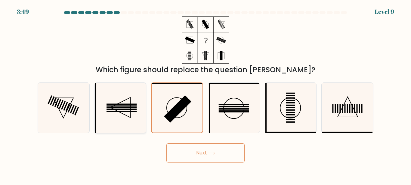
click at [111, 113] on icon at bounding box center [120, 108] width 50 height 50
click at [205, 94] on input "b." at bounding box center [205, 94] width 0 height 2
radio input "true"
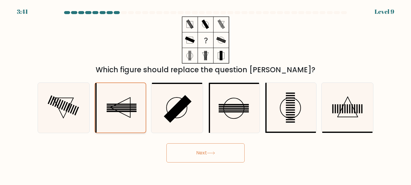
click at [129, 119] on icon at bounding box center [120, 108] width 50 height 50
click at [205, 94] on input "b." at bounding box center [205, 94] width 0 height 2
click at [65, 112] on icon at bounding box center [63, 108] width 50 height 50
click at [205, 94] on input "a." at bounding box center [205, 94] width 0 height 2
radio input "true"
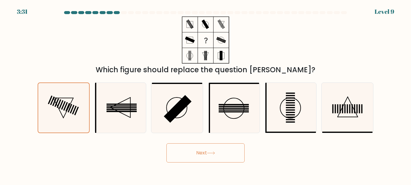
click at [224, 159] on button "Next" at bounding box center [205, 153] width 78 height 19
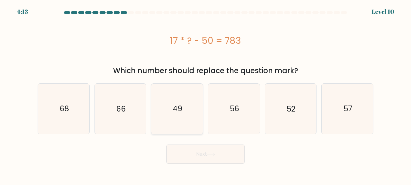
click at [194, 119] on icon "49" at bounding box center [177, 109] width 50 height 50
click at [205, 94] on input "c. 49" at bounding box center [205, 94] width 0 height 2
radio input "true"
click at [238, 120] on icon "56" at bounding box center [234, 109] width 50 height 50
click at [206, 94] on input "d. 56" at bounding box center [205, 94] width 0 height 2
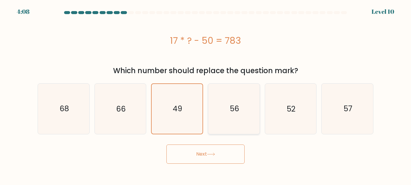
radio input "true"
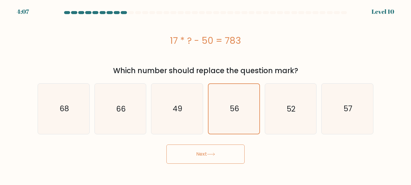
click at [230, 148] on button "Next" at bounding box center [205, 154] width 78 height 19
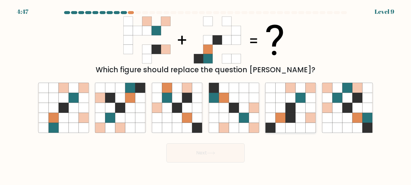
click at [308, 125] on icon at bounding box center [310, 128] width 10 height 10
click at [206, 94] on input "e." at bounding box center [205, 94] width 0 height 2
radio input "true"
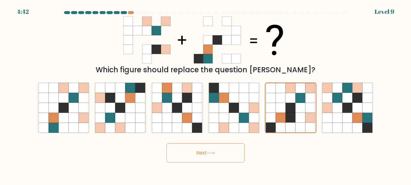
drag, startPoint x: 234, startPoint y: 154, endPoint x: 255, endPoint y: 158, distance: 21.8
click at [234, 154] on button "Next" at bounding box center [205, 153] width 78 height 19
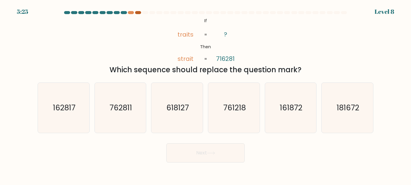
click at [136, 13] on div at bounding box center [138, 12] width 6 height 3
click at [140, 13] on div at bounding box center [138, 12] width 6 height 3
click at [131, 11] on div "5:16 Level 8" at bounding box center [205, 8] width 411 height 16
click at [131, 12] on div at bounding box center [131, 12] width 6 height 3
click at [135, 13] on div at bounding box center [138, 12] width 6 height 3
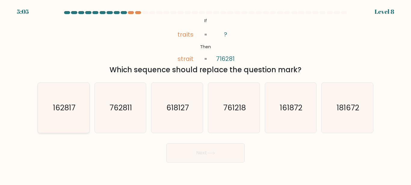
click at [62, 112] on text "162817" at bounding box center [64, 108] width 23 height 11
click at [205, 94] on input "a. 162817" at bounding box center [205, 94] width 0 height 2
radio input "true"
click at [218, 156] on button "Next" at bounding box center [205, 153] width 78 height 19
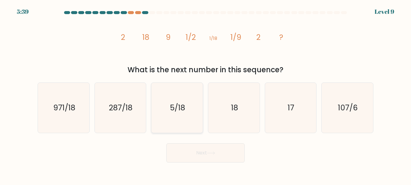
click at [178, 117] on icon "5/18" at bounding box center [177, 108] width 50 height 50
click at [205, 94] on input "c. 5/18" at bounding box center [205, 94] width 0 height 2
radio input "true"
click at [260, 115] on div "d. 18" at bounding box center [233, 108] width 57 height 51
click at [250, 102] on icon "18" at bounding box center [234, 108] width 50 height 50
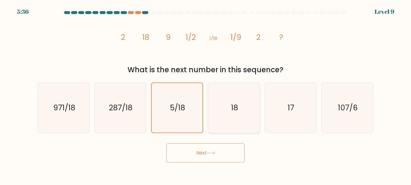
click at [206, 94] on input "d. 18" at bounding box center [205, 94] width 0 height 2
radio input "true"
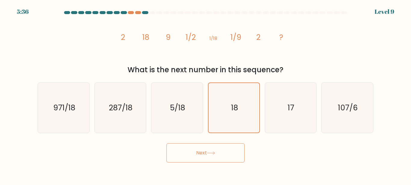
click at [224, 146] on button "Next" at bounding box center [205, 153] width 78 height 19
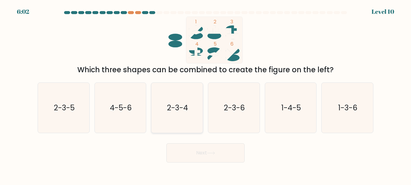
click at [173, 112] on text "2-3-4" at bounding box center [177, 108] width 21 height 11
click at [205, 94] on input "c. 2-3-4" at bounding box center [205, 94] width 0 height 2
radio input "true"
click at [224, 156] on button "Next" at bounding box center [205, 153] width 78 height 19
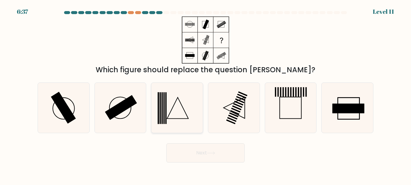
click at [197, 111] on icon at bounding box center [177, 108] width 50 height 50
click at [205, 94] on input "c." at bounding box center [205, 94] width 0 height 2
radio input "true"
click at [256, 115] on icon at bounding box center [234, 108] width 50 height 50
click at [206, 94] on input "d." at bounding box center [205, 94] width 0 height 2
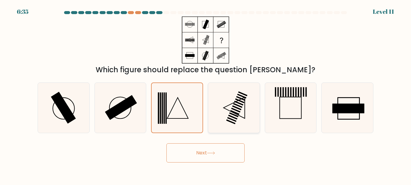
radio input "true"
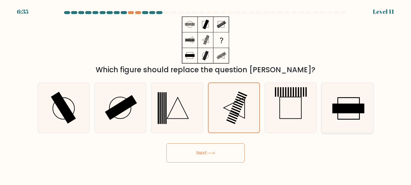
click at [330, 117] on icon at bounding box center [347, 108] width 50 height 50
click at [206, 94] on input "f." at bounding box center [205, 94] width 0 height 2
radio input "true"
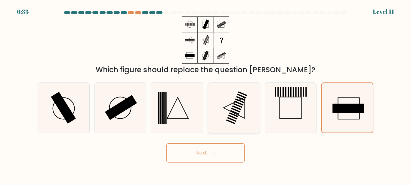
click at [249, 115] on icon at bounding box center [234, 108] width 50 height 50
click at [206, 94] on input "d." at bounding box center [205, 94] width 0 height 2
radio input "true"
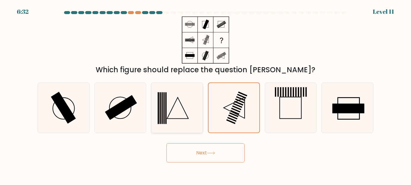
click at [153, 107] on icon at bounding box center [177, 108] width 50 height 50
click at [205, 94] on input "c." at bounding box center [205, 94] width 0 height 2
radio input "true"
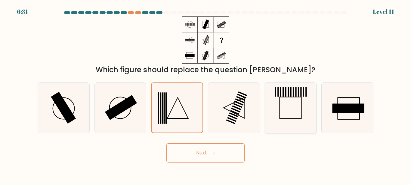
click at [294, 114] on icon at bounding box center [290, 108] width 50 height 50
click at [206, 94] on input "e." at bounding box center [205, 94] width 0 height 2
radio input "true"
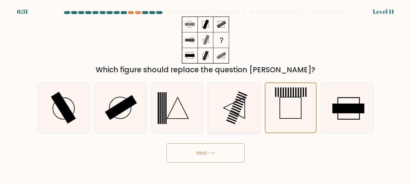
click at [220, 116] on icon at bounding box center [234, 108] width 50 height 50
click at [206, 94] on input "d." at bounding box center [205, 94] width 0 height 2
radio input "true"
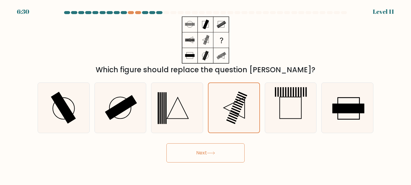
click at [256, 44] on div "Which figure should replace the question mark?" at bounding box center [205, 46] width 343 height 59
click at [131, 120] on icon at bounding box center [120, 108] width 50 height 50
click at [205, 94] on input "b." at bounding box center [205, 94] width 0 height 2
radio input "true"
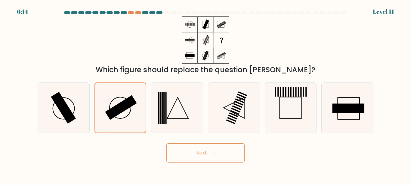
click at [200, 153] on button "Next" at bounding box center [205, 153] width 78 height 19
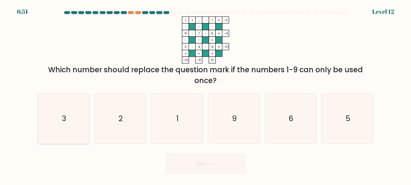
click at [74, 126] on icon "3" at bounding box center [63, 119] width 50 height 50
click at [205, 94] on input "a. 3" at bounding box center [205, 94] width 0 height 2
radio input "true"
click at [208, 155] on button "Next" at bounding box center [205, 164] width 78 height 19
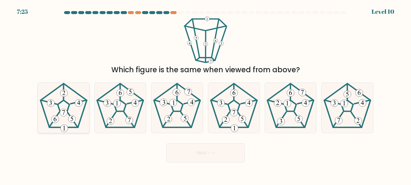
click at [81, 125] on icon at bounding box center [63, 108] width 50 height 50
click at [205, 94] on input "a." at bounding box center [205, 94] width 0 height 2
radio input "true"
click at [238, 118] on icon at bounding box center [234, 108] width 50 height 50
click at [206, 94] on input "d." at bounding box center [205, 94] width 0 height 2
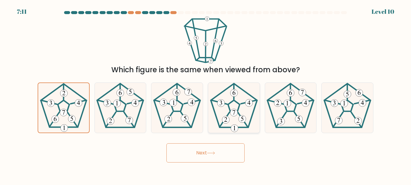
radio input "true"
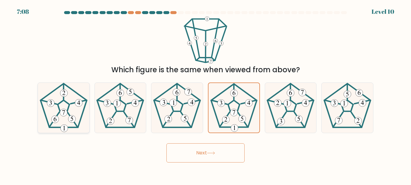
click at [62, 95] on 430 at bounding box center [64, 94] width 8 height 8
click at [205, 94] on input "a." at bounding box center [205, 94] width 0 height 2
radio input "true"
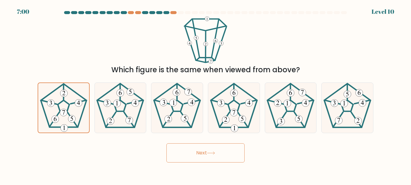
click at [233, 158] on button "Next" at bounding box center [205, 153] width 78 height 19
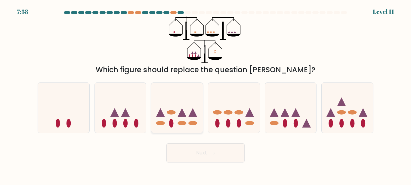
click at [172, 125] on ellipse at bounding box center [171, 123] width 5 height 9
click at [205, 94] on input "c." at bounding box center [205, 94] width 0 height 2
radio input "true"
click at [207, 153] on button "Next" at bounding box center [205, 153] width 78 height 19
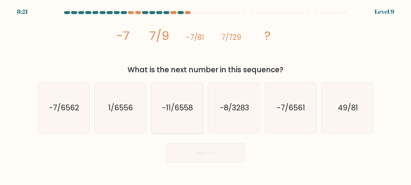
click at [179, 120] on icon "-11/6558" at bounding box center [177, 108] width 50 height 50
click at [205, 94] on input "c. -11/6558" at bounding box center [205, 94] width 0 height 2
radio input "true"
click at [195, 155] on button "Next" at bounding box center [205, 153] width 78 height 19
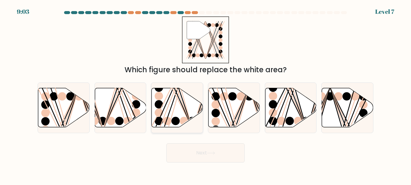
click at [193, 116] on icon at bounding box center [177, 107] width 51 height 39
click at [205, 94] on input "c." at bounding box center [205, 94] width 0 height 2
radio input "true"
click at [61, 112] on icon at bounding box center [63, 107] width 51 height 39
click at [205, 94] on input "a." at bounding box center [205, 94] width 0 height 2
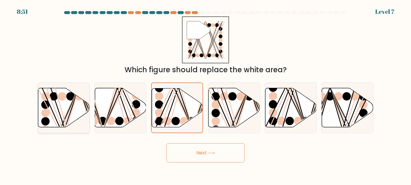
radio input "true"
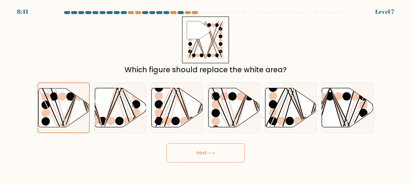
click at [209, 153] on icon at bounding box center [211, 153] width 8 height 3
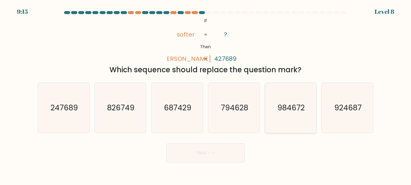
click at [289, 113] on text "984672" at bounding box center [290, 108] width 27 height 11
click at [206, 94] on input "e. 984672" at bounding box center [205, 94] width 0 height 2
radio input "true"
click at [346, 110] on text "924687" at bounding box center [347, 108] width 27 height 11
click at [206, 94] on input "f. 924687" at bounding box center [205, 94] width 0 height 2
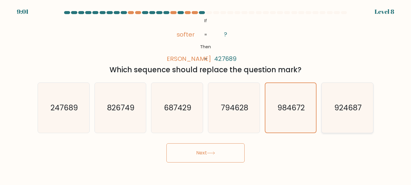
radio input "true"
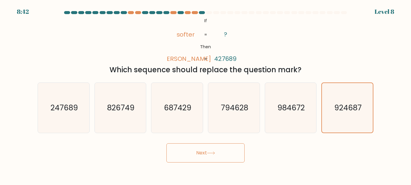
click at [234, 152] on button "Next" at bounding box center [205, 153] width 78 height 19
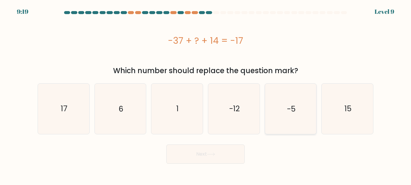
click at [309, 112] on icon "-5" at bounding box center [290, 109] width 50 height 50
click at [206, 94] on input "e. -5" at bounding box center [205, 94] width 0 height 2
radio input "true"
click at [337, 110] on icon "15" at bounding box center [347, 109] width 50 height 50
click at [206, 94] on input "f. 15" at bounding box center [205, 94] width 0 height 2
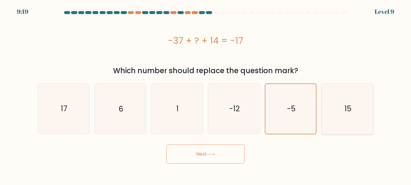
radio input "true"
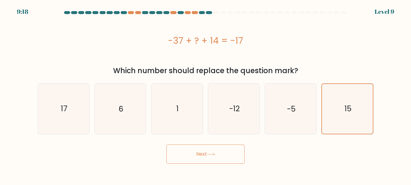
click at [217, 150] on button "Next" at bounding box center [205, 154] width 78 height 19
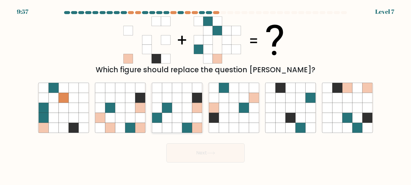
click at [179, 125] on icon at bounding box center [177, 128] width 10 height 10
click at [205, 94] on input "c." at bounding box center [205, 94] width 0 height 2
radio input "true"
click at [213, 152] on button "Next" at bounding box center [205, 153] width 78 height 19
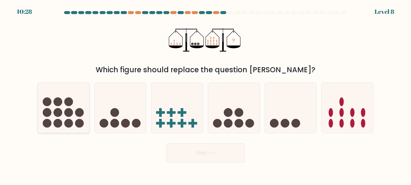
click at [74, 116] on icon at bounding box center [63, 108] width 51 height 42
click at [205, 94] on input "a." at bounding box center [205, 94] width 0 height 2
radio input "true"
click at [156, 156] on div "Next" at bounding box center [205, 152] width 343 height 22
click at [179, 151] on button "Next" at bounding box center [205, 153] width 78 height 19
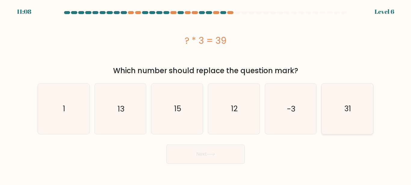
click at [351, 102] on icon "31" at bounding box center [347, 109] width 50 height 50
click at [206, 94] on input "f. 31" at bounding box center [205, 94] width 0 height 2
radio input "true"
click at [236, 142] on div "Next" at bounding box center [205, 153] width 343 height 22
click at [237, 146] on button "Next" at bounding box center [205, 154] width 78 height 19
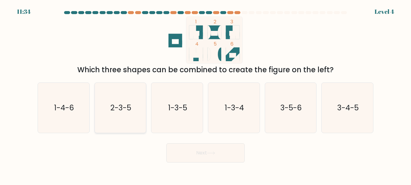
click at [134, 107] on icon "2-3-5" at bounding box center [120, 108] width 50 height 50
click at [205, 94] on input "b. 2-3-5" at bounding box center [205, 94] width 0 height 2
radio input "true"
click at [60, 114] on icon "1-4-6" at bounding box center [63, 108] width 50 height 50
click at [205, 94] on input "a. 1-4-6" at bounding box center [205, 94] width 0 height 2
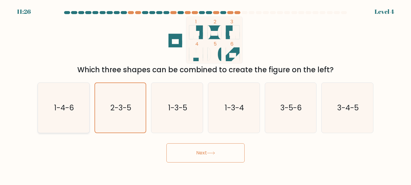
radio input "true"
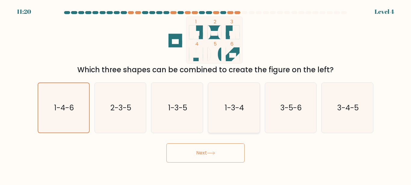
click at [236, 119] on icon "1-3-4" at bounding box center [234, 108] width 50 height 50
click at [206, 94] on input "d. 1-3-4" at bounding box center [205, 94] width 0 height 2
radio input "true"
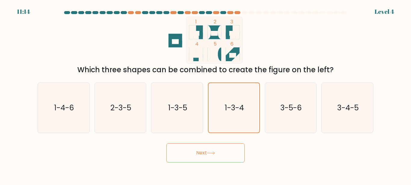
click at [219, 147] on button "Next" at bounding box center [205, 153] width 78 height 19
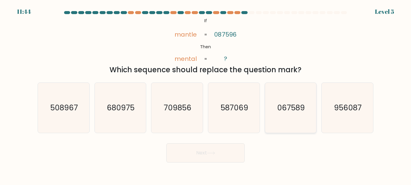
click at [291, 122] on icon "067589" at bounding box center [290, 108] width 50 height 50
click at [206, 94] on input "e. 067589" at bounding box center [205, 94] width 0 height 2
radio input "true"
click at [212, 152] on icon at bounding box center [211, 153] width 8 height 3
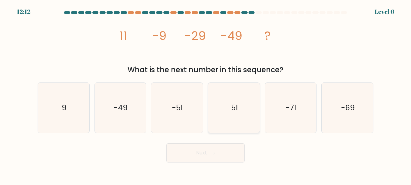
click at [223, 124] on icon "51" at bounding box center [234, 108] width 50 height 50
click at [206, 94] on input "d. 51" at bounding box center [205, 94] width 0 height 2
radio input "true"
click at [183, 119] on icon "-51" at bounding box center [177, 108] width 50 height 50
click at [205, 94] on input "c. -51" at bounding box center [205, 94] width 0 height 2
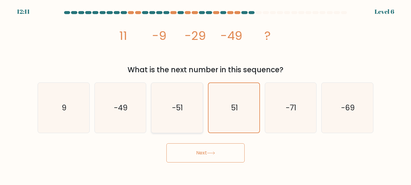
radio input "true"
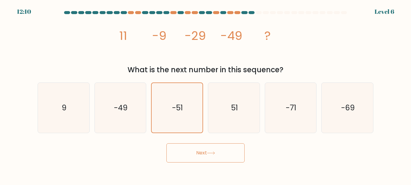
click at [204, 152] on button "Next" at bounding box center [205, 153] width 78 height 19
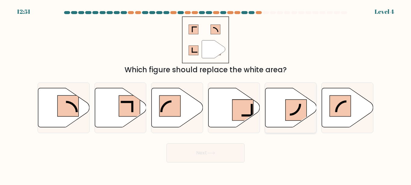
click at [296, 118] on rect at bounding box center [295, 110] width 21 height 21
click at [206, 94] on input "e." at bounding box center [205, 94] width 0 height 2
radio input "true"
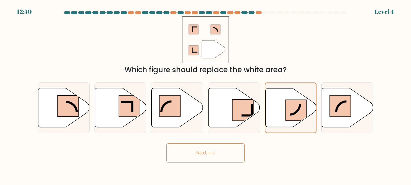
click at [230, 161] on button "Next" at bounding box center [205, 153] width 78 height 19
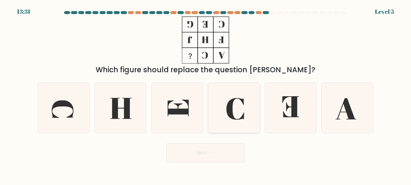
click at [230, 115] on icon at bounding box center [235, 109] width 18 height 22
click at [206, 94] on input "d." at bounding box center [205, 94] width 0 height 2
radio input "true"
click at [190, 112] on icon at bounding box center [177, 108] width 50 height 50
click at [205, 94] on input "c." at bounding box center [205, 94] width 0 height 2
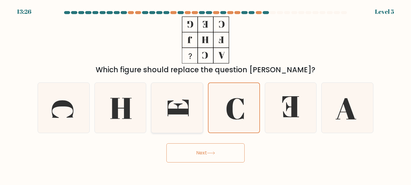
radio input "true"
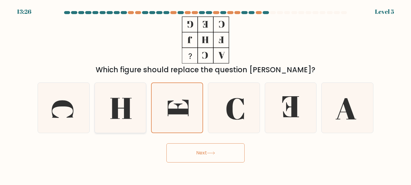
click at [140, 112] on icon at bounding box center [120, 108] width 50 height 50
click at [205, 94] on input "b." at bounding box center [205, 94] width 0 height 2
radio input "true"
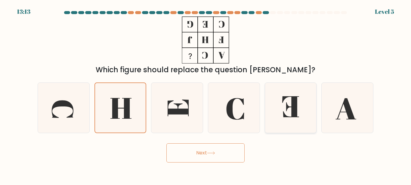
click at [286, 115] on icon at bounding box center [290, 108] width 50 height 50
click at [206, 94] on input "e." at bounding box center [205, 94] width 0 height 2
radio input "true"
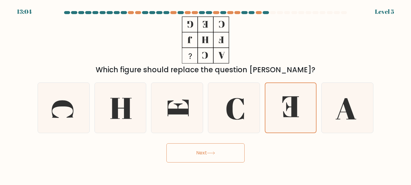
click at [215, 152] on icon at bounding box center [211, 153] width 8 height 3
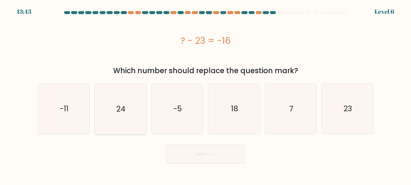
click at [136, 115] on icon "24" at bounding box center [120, 109] width 50 height 50
click at [205, 94] on input "b. 24" at bounding box center [205, 94] width 0 height 2
radio input "true"
click at [227, 157] on button "Next" at bounding box center [205, 154] width 78 height 19
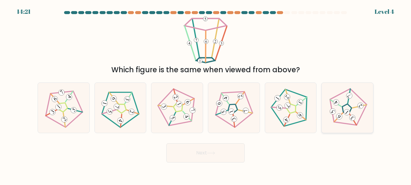
click at [361, 124] on icon at bounding box center [347, 108] width 40 height 40
click at [206, 94] on input "f." at bounding box center [205, 94] width 0 height 2
radio input "true"
click at [231, 154] on button "Next" at bounding box center [205, 153] width 78 height 19
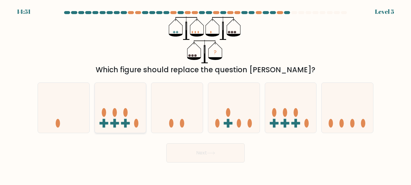
click at [132, 123] on icon at bounding box center [120, 108] width 51 height 42
click at [205, 94] on input "b." at bounding box center [205, 94] width 0 height 2
radio input "true"
click at [349, 112] on icon at bounding box center [346, 108] width 51 height 42
click at [206, 94] on input "f." at bounding box center [205, 94] width 0 height 2
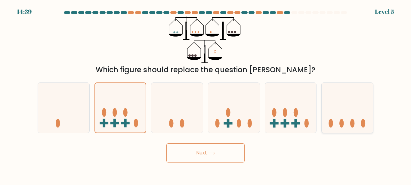
radio input "true"
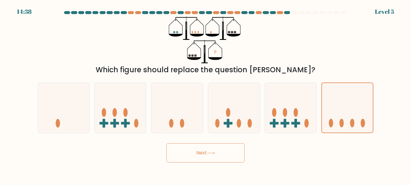
click at [207, 154] on button "Next" at bounding box center [205, 153] width 78 height 19
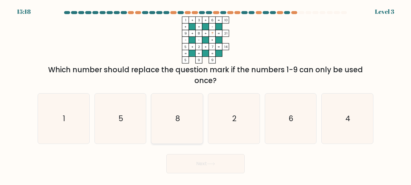
click at [179, 124] on icon "8" at bounding box center [177, 119] width 50 height 50
click at [205, 94] on input "c. 8" at bounding box center [205, 94] width 0 height 2
radio input "true"
click at [357, 111] on icon "4" at bounding box center [347, 119] width 50 height 50
click at [206, 94] on input "f. 4" at bounding box center [205, 94] width 0 height 2
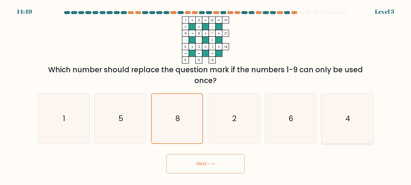
radio input "true"
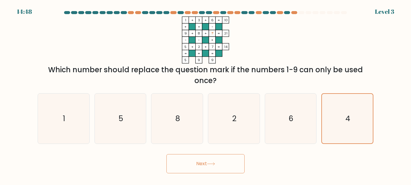
click at [207, 169] on button "Next" at bounding box center [205, 164] width 78 height 19
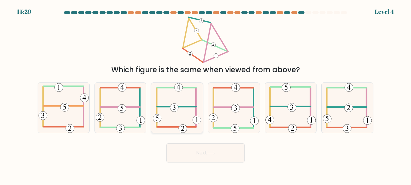
click at [183, 109] on icon at bounding box center [177, 108] width 48 height 50
click at [205, 94] on input "c." at bounding box center [205, 94] width 0 height 2
radio input "true"
click at [211, 160] on button "Next" at bounding box center [205, 153] width 78 height 19
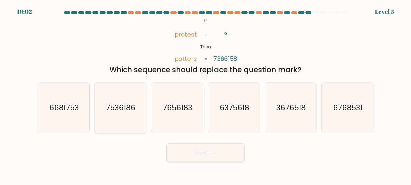
click at [127, 118] on icon "7536186" at bounding box center [120, 108] width 50 height 50
click at [205, 94] on input "b. 7536186" at bounding box center [205, 94] width 0 height 2
radio input "true"
click at [240, 157] on button "Next" at bounding box center [205, 153] width 78 height 19
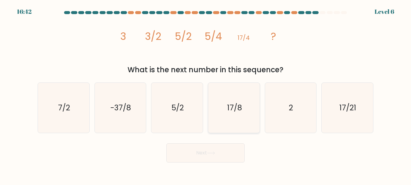
click at [245, 110] on icon "17/8" at bounding box center [234, 108] width 50 height 50
click at [206, 94] on input "d. 17/8" at bounding box center [205, 94] width 0 height 2
radio input "true"
click at [280, 106] on icon "2" at bounding box center [290, 108] width 50 height 50
click at [206, 94] on input "e. 2" at bounding box center [205, 94] width 0 height 2
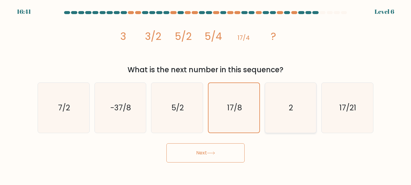
radio input "true"
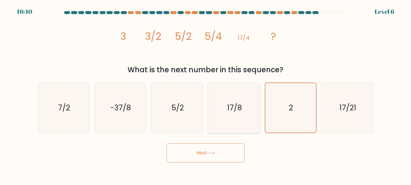
click at [238, 102] on icon "17/8" at bounding box center [234, 108] width 50 height 50
click at [206, 94] on input "d. 17/8" at bounding box center [205, 94] width 0 height 2
radio input "true"
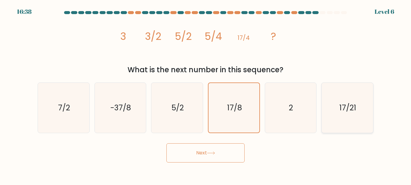
click at [338, 118] on icon "17/21" at bounding box center [347, 108] width 50 height 50
click at [206, 94] on input "f. 17/21" at bounding box center [205, 94] width 0 height 2
radio input "true"
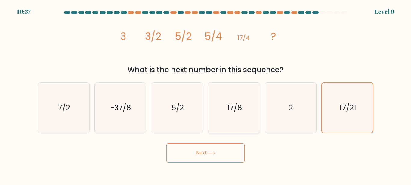
click at [248, 115] on icon "17/8" at bounding box center [234, 108] width 50 height 50
click at [206, 94] on input "d. 17/8" at bounding box center [205, 94] width 0 height 2
radio input "true"
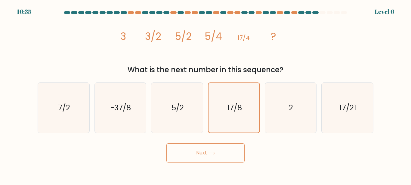
click at [232, 158] on button "Next" at bounding box center [205, 153] width 78 height 19
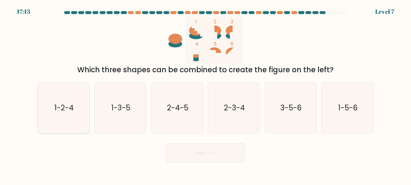
click at [82, 108] on icon "1-2-4" at bounding box center [63, 108] width 50 height 50
click at [205, 94] on input "a. 1-2-4" at bounding box center [205, 94] width 0 height 2
radio input "true"
click at [240, 106] on text "2-3-4" at bounding box center [234, 108] width 21 height 11
click at [206, 94] on input "d. 2-3-4" at bounding box center [205, 94] width 0 height 2
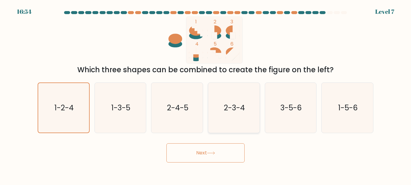
radio input "true"
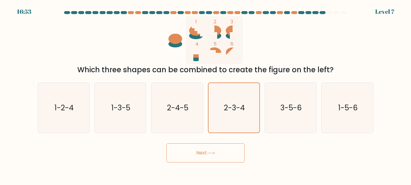
click at [228, 149] on button "Next" at bounding box center [205, 153] width 78 height 19
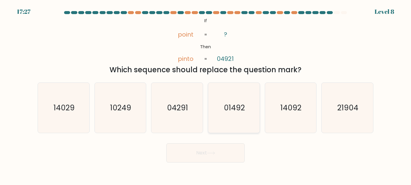
click at [237, 114] on icon "01492" at bounding box center [234, 108] width 50 height 50
click at [206, 94] on input "d. 01492" at bounding box center [205, 94] width 0 height 2
radio input "true"
click at [230, 152] on button "Next" at bounding box center [205, 153] width 78 height 19
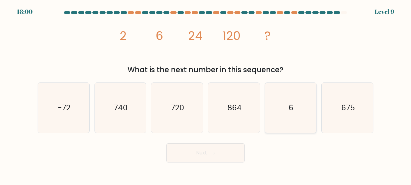
click at [296, 114] on icon "6" at bounding box center [290, 108] width 50 height 50
click at [206, 94] on input "e. 6" at bounding box center [205, 94] width 0 height 2
radio input "true"
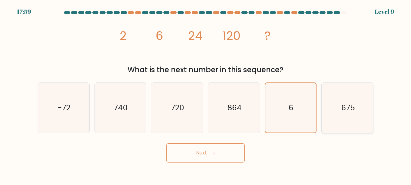
click at [335, 113] on icon "675" at bounding box center [347, 108] width 50 height 50
click at [206, 94] on input "f. 675" at bounding box center [205, 94] width 0 height 2
radio input "true"
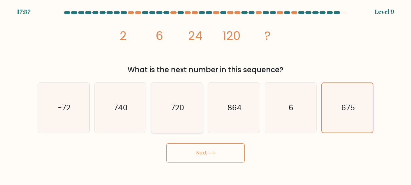
click at [201, 116] on icon "720" at bounding box center [177, 108] width 50 height 50
click at [205, 94] on input "c. 720" at bounding box center [205, 94] width 0 height 2
radio input "true"
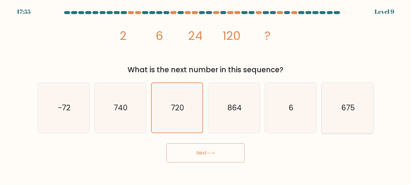
click at [338, 98] on icon "675" at bounding box center [347, 108] width 50 height 50
click at [206, 94] on input "f. 675" at bounding box center [205, 94] width 0 height 2
radio input "true"
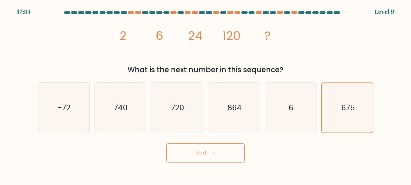
click at [225, 153] on button "Next" at bounding box center [205, 153] width 78 height 19
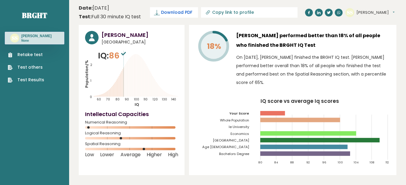
click at [180, 11] on span "Download PDF" at bounding box center [176, 12] width 31 height 6
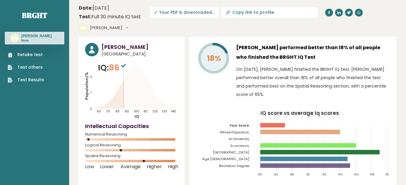
click at [230, 80] on div "18%" at bounding box center [213, 72] width 36 height 59
click at [126, 64] on icon at bounding box center [123, 66] width 5 height 4
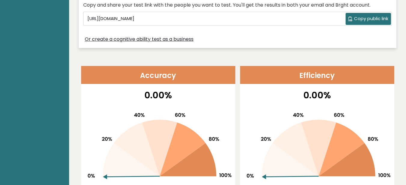
scroll to position [451, 0]
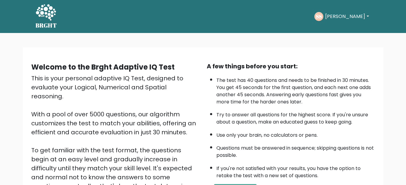
click at [338, 15] on button "[PERSON_NAME]" at bounding box center [346, 17] width 47 height 8
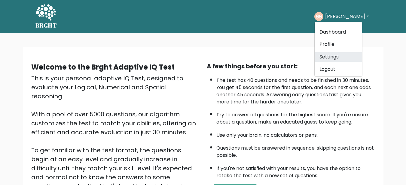
click at [340, 58] on link "Settings" at bounding box center [338, 57] width 47 height 10
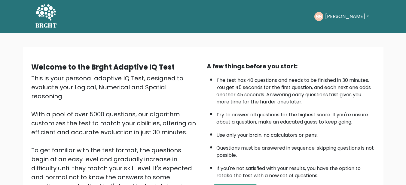
click at [325, 9] on ul "Take the test [PERSON_NAME] Dashboard Profile Settings Logout Dashboard Profile…" at bounding box center [342, 16] width 56 height 19
click at [327, 12] on div "[PERSON_NAME] Dashboard Profile Settings Logout" at bounding box center [342, 17] width 56 height 14
click at [331, 16] on button "[PERSON_NAME]" at bounding box center [346, 17] width 47 height 8
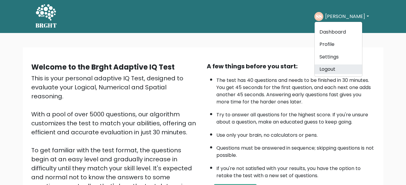
click at [335, 65] on link "Logout" at bounding box center [338, 70] width 47 height 10
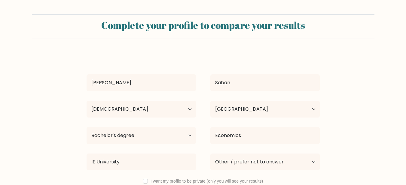
select select "18_24"
select select "PH"
select select "bachelors_degree"
select select "other"
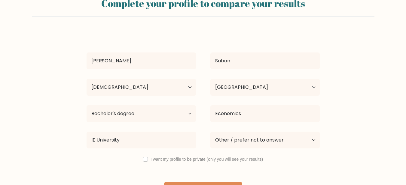
scroll to position [42, 0]
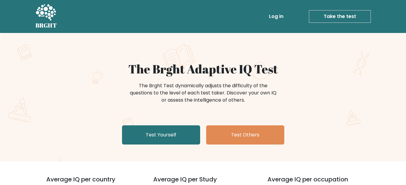
click at [277, 19] on link "Log in" at bounding box center [276, 17] width 19 height 12
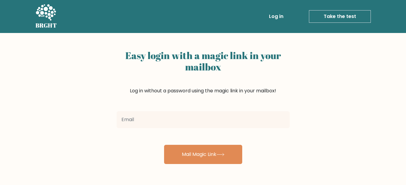
click at [202, 114] on input "email" at bounding box center [203, 120] width 173 height 17
type input "[EMAIL_ADDRESS][DOMAIN_NAME]"
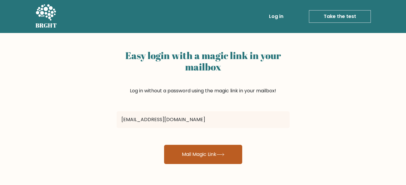
click at [192, 151] on button "Mail Magic Link" at bounding box center [203, 154] width 78 height 19
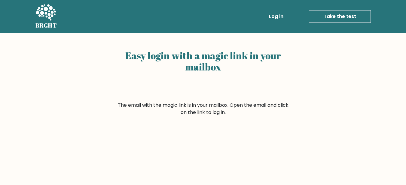
click at [279, 18] on link "Log in" at bounding box center [276, 17] width 19 height 12
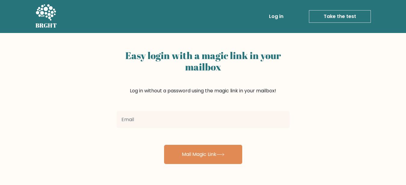
click at [215, 124] on input "email" at bounding box center [203, 120] width 173 height 17
type input "[EMAIL_ADDRESS][DOMAIN_NAME]"
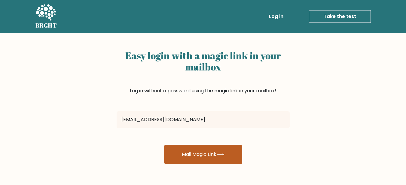
click at [195, 155] on button "Mail Magic Link" at bounding box center [203, 154] width 78 height 19
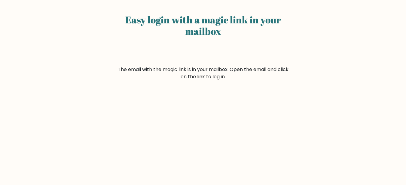
scroll to position [60, 0]
